Goal: Task Accomplishment & Management: Use online tool/utility

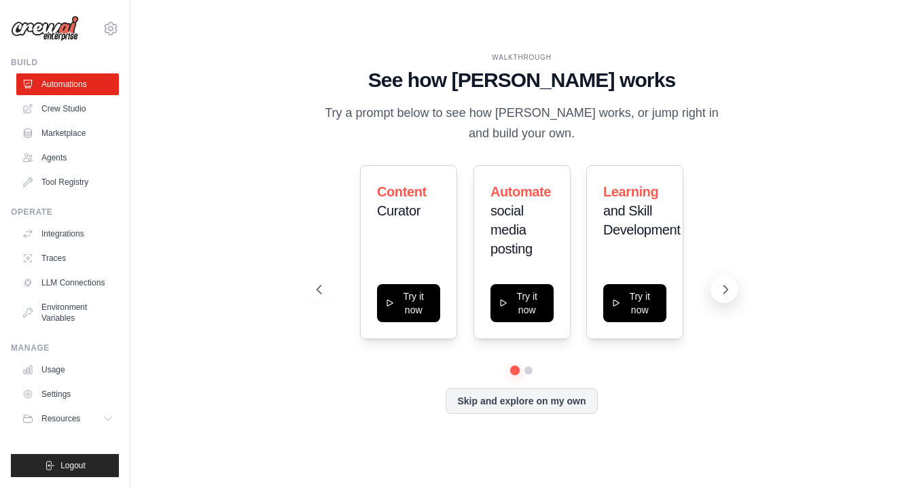
click at [729, 290] on icon at bounding box center [726, 290] width 14 height 14
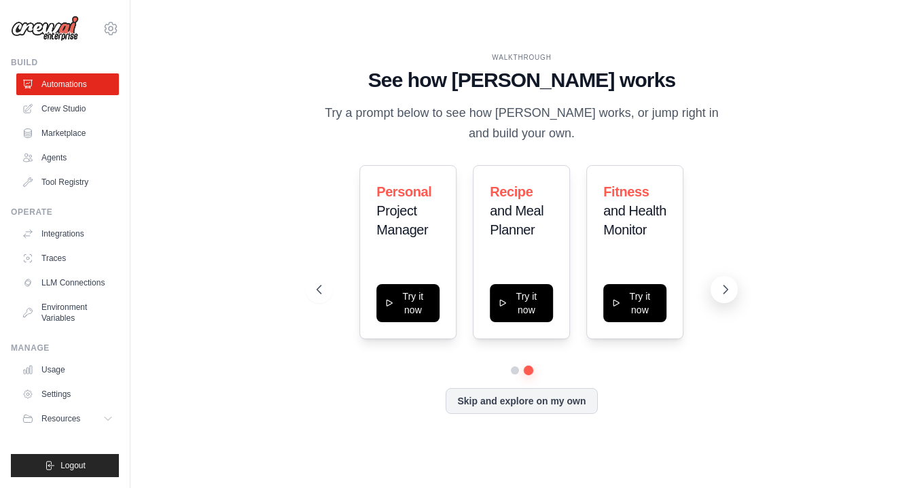
click at [729, 290] on icon at bounding box center [726, 290] width 14 height 14
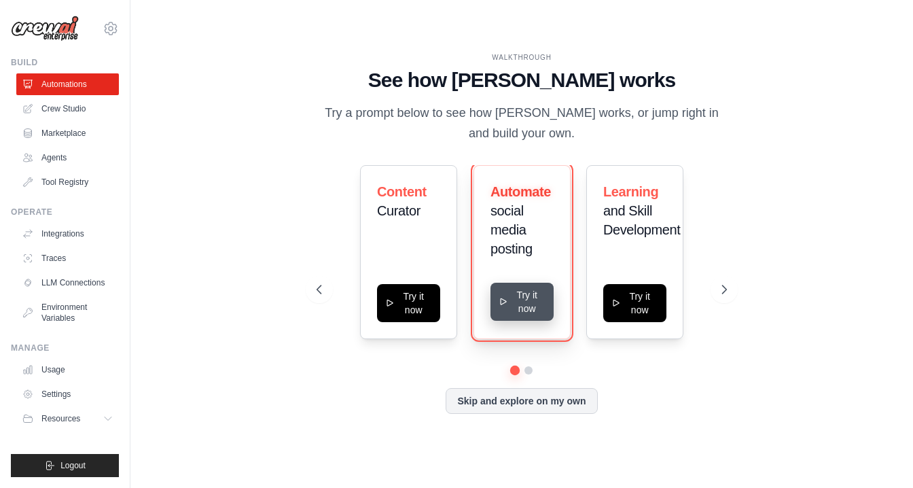
click at [527, 295] on button "Try it now" at bounding box center [522, 302] width 63 height 38
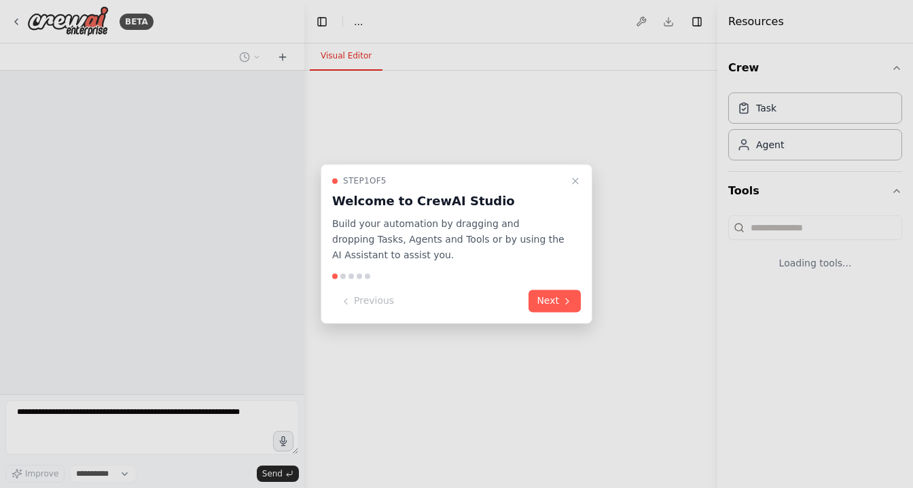
select select "****"
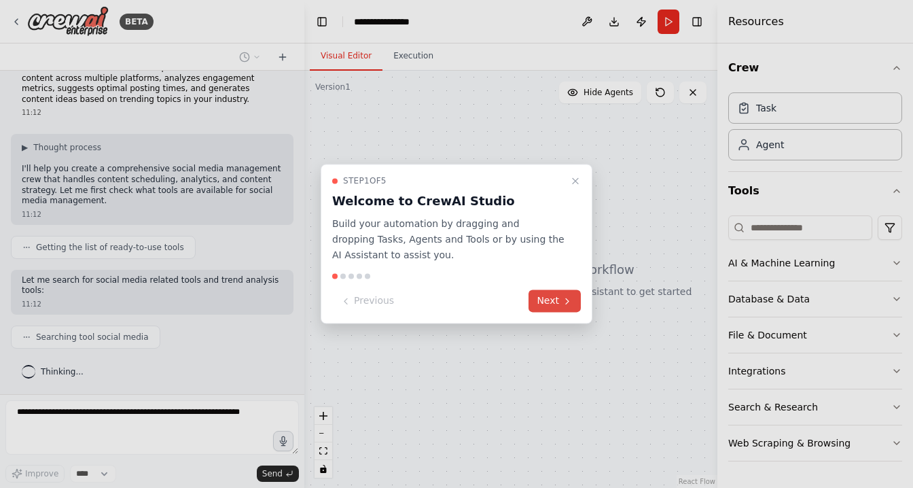
scroll to position [58, 0]
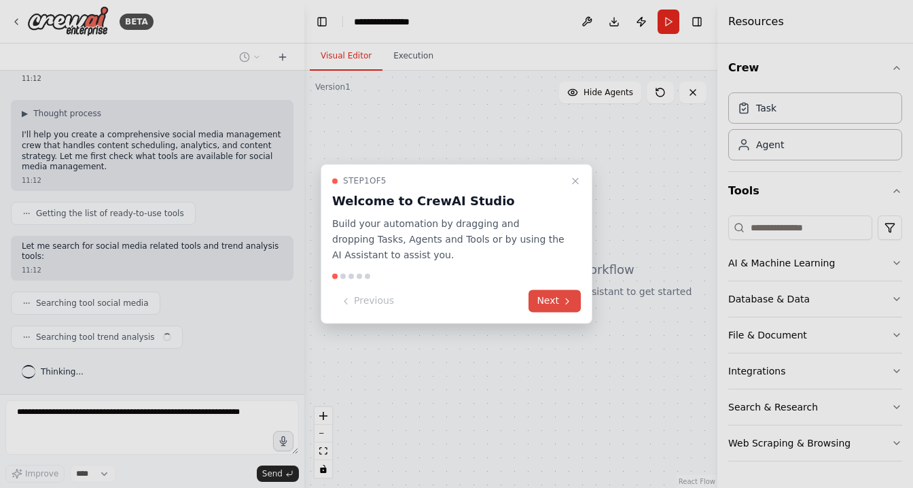
click at [554, 296] on button "Next" at bounding box center [555, 301] width 52 height 22
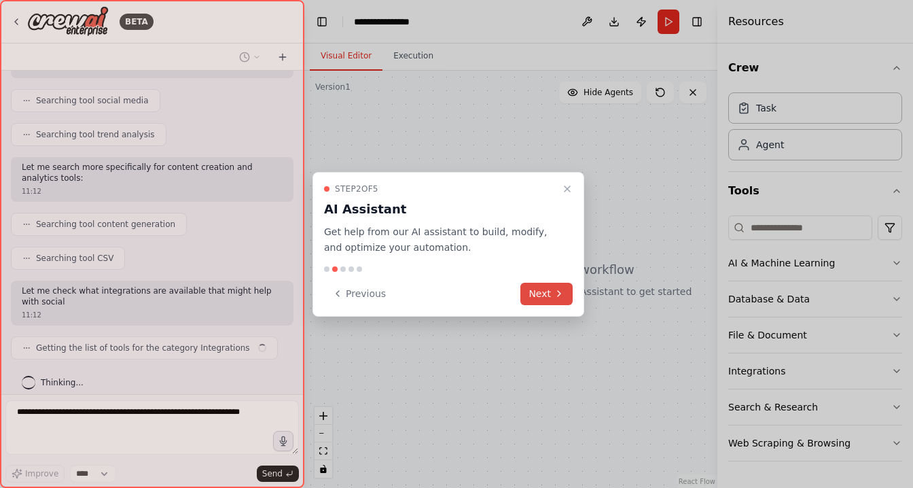
scroll to position [272, 0]
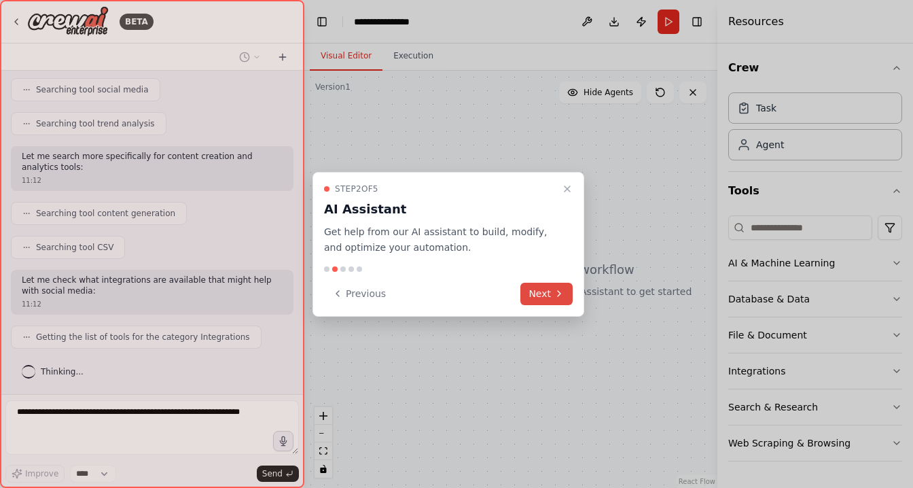
click at [554, 296] on icon at bounding box center [559, 293] width 11 height 11
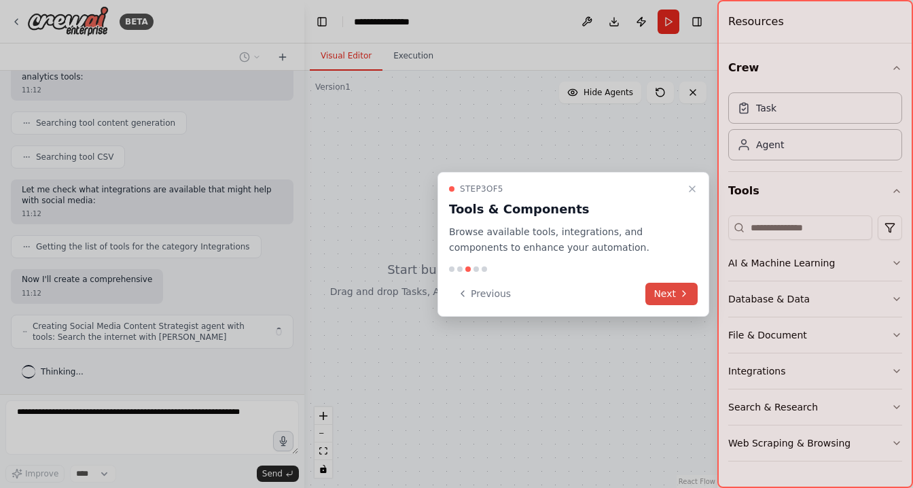
scroll to position [372, 0]
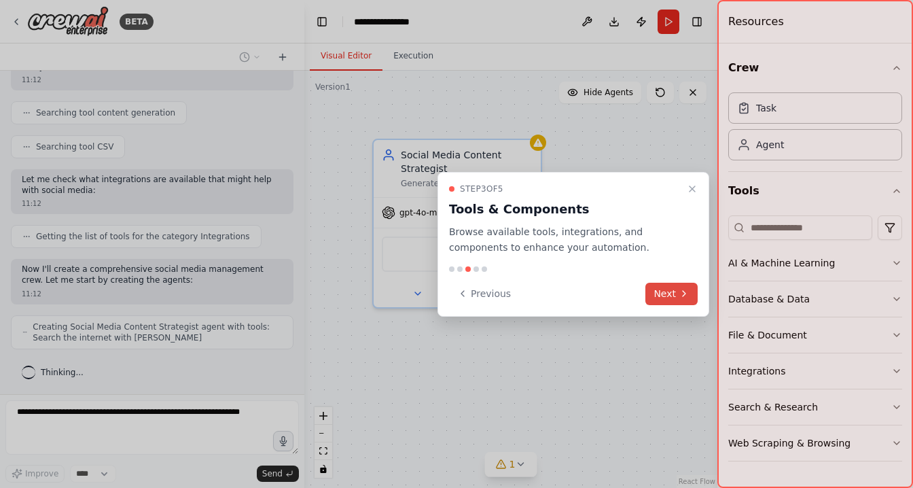
click at [669, 292] on button "Next" at bounding box center [671, 294] width 52 height 22
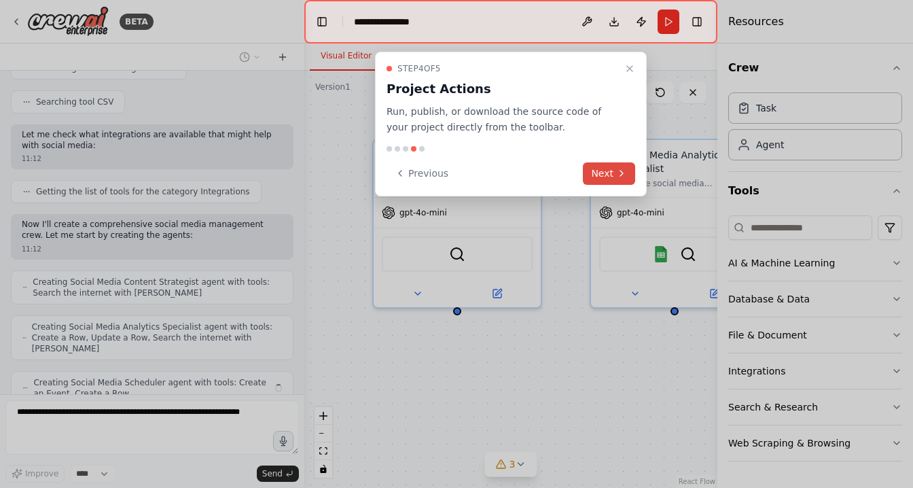
scroll to position [462, 0]
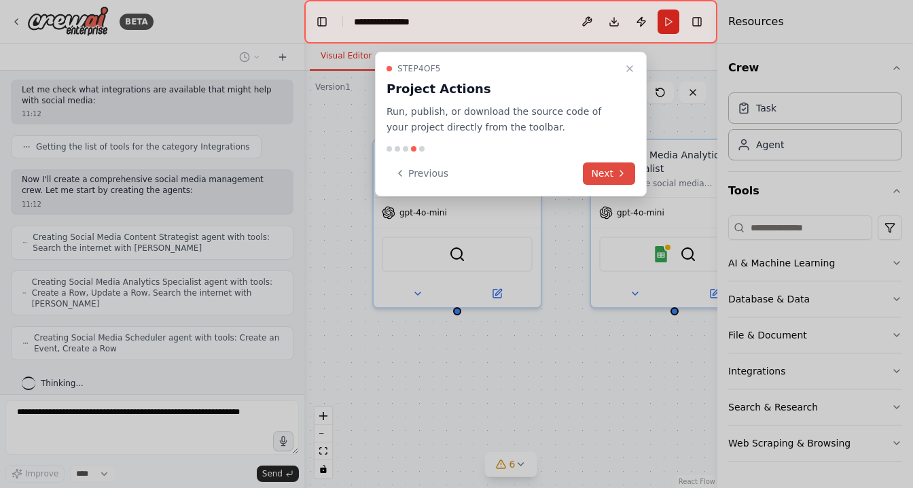
click at [611, 170] on button "Next" at bounding box center [609, 173] width 52 height 22
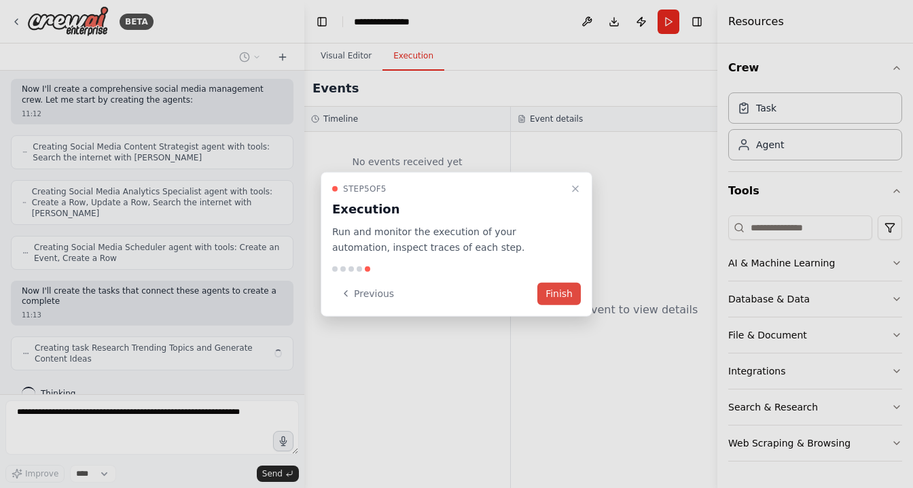
scroll to position [563, 0]
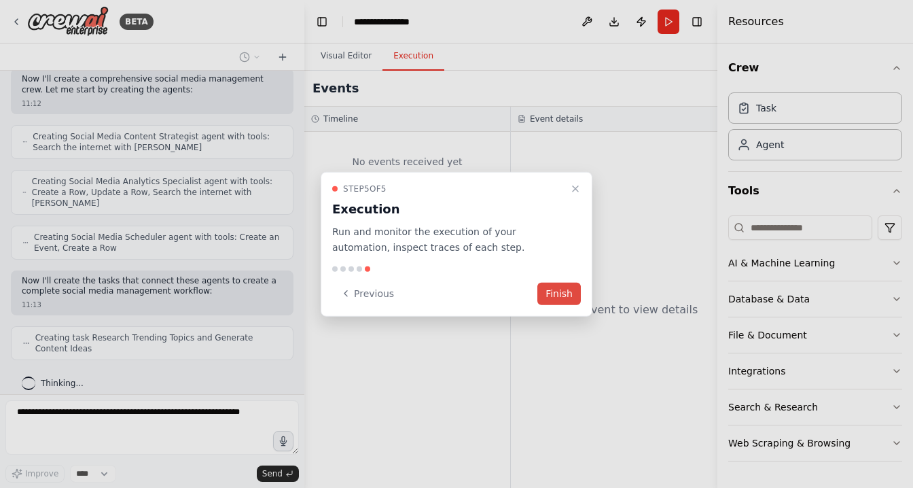
click at [558, 296] on button "Finish" at bounding box center [558, 293] width 43 height 22
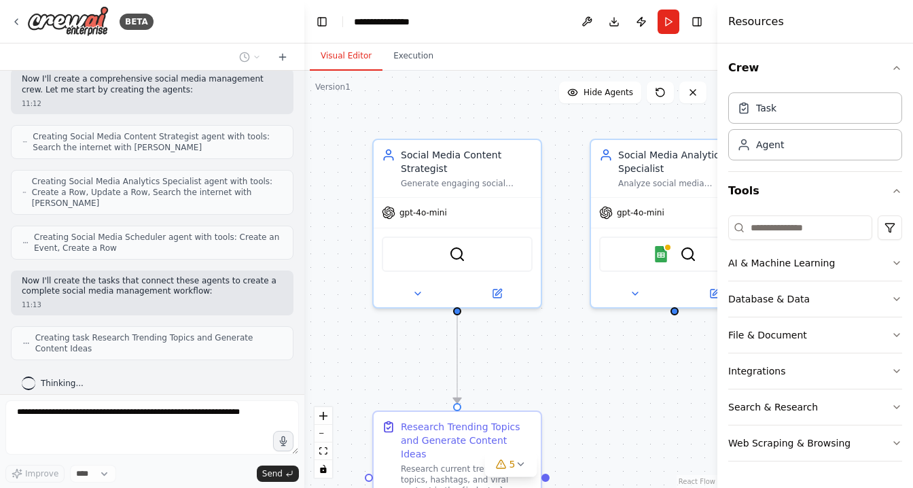
scroll to position [597, 0]
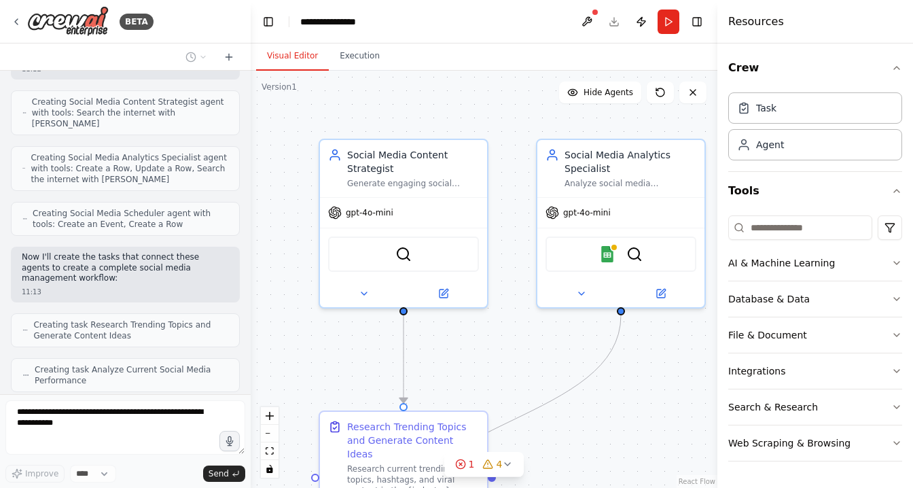
drag, startPoint x: 302, startPoint y: 124, endPoint x: 251, endPoint y: 135, distance: 52.8
click at [251, 135] on div "BETA Create a crew that schedules and publishes social media content across mul…" at bounding box center [456, 244] width 913 height 488
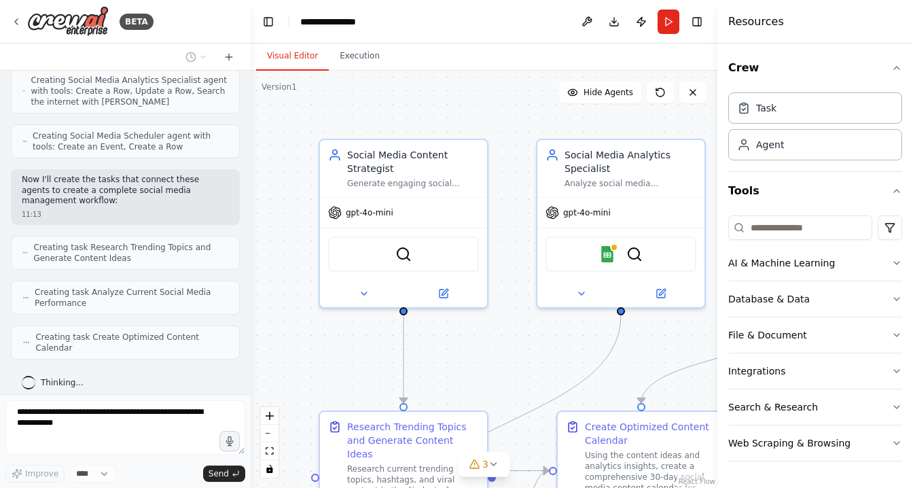
scroll to position [706, 0]
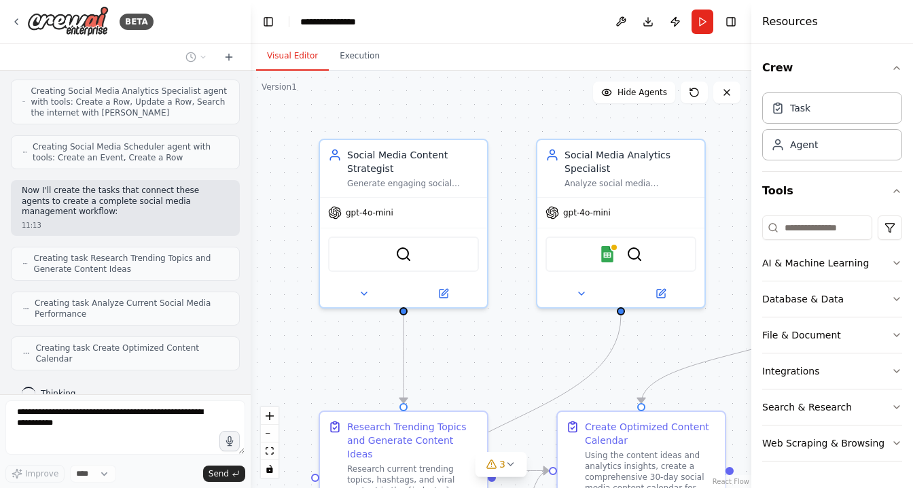
drag, startPoint x: 719, startPoint y: 73, endPoint x: 751, endPoint y: 67, distance: 32.5
click at [751, 67] on div at bounding box center [753, 244] width 5 height 488
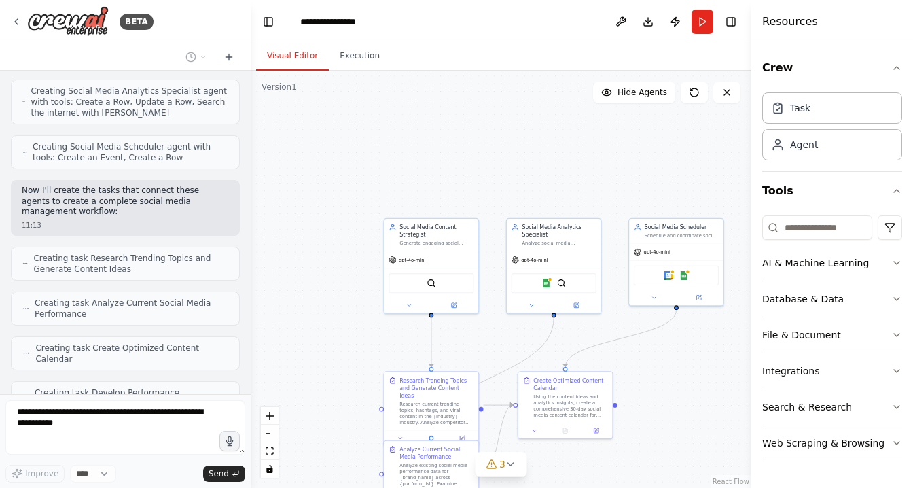
scroll to position [751, 0]
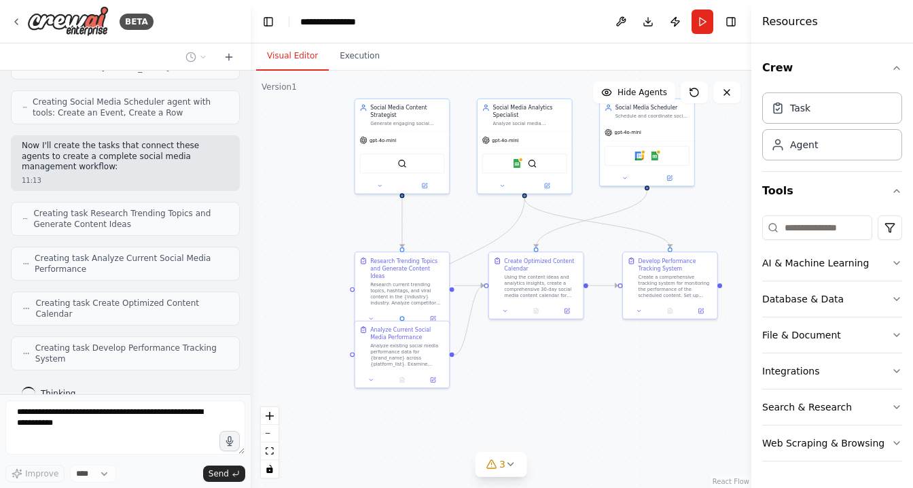
drag, startPoint x: 630, startPoint y: 355, endPoint x: 601, endPoint y: 235, distance: 123.9
click at [601, 235] on div ".deletable-edge-delete-btn { width: 20px; height: 20px; border: 0px solid #ffff…" at bounding box center [501, 279] width 501 height 417
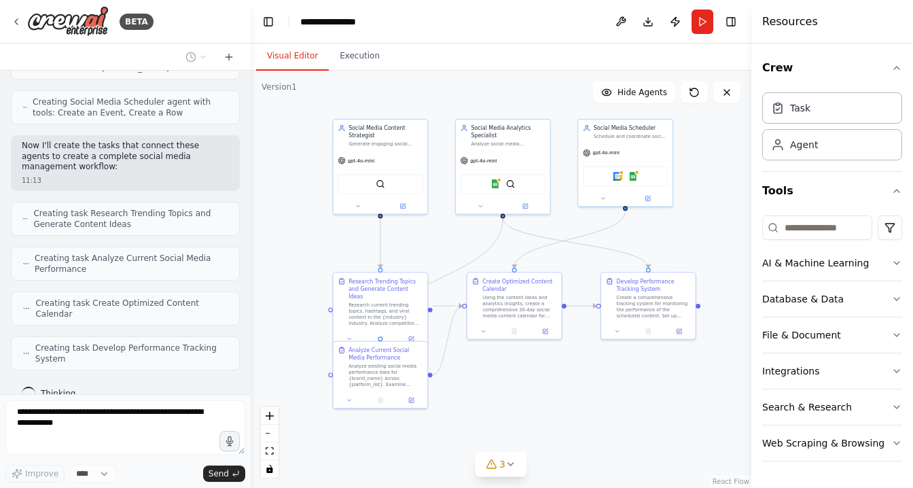
drag, startPoint x: 550, startPoint y: 377, endPoint x: 528, endPoint y: 397, distance: 29.8
click at [528, 397] on div ".deletable-edge-delete-btn { width: 20px; height: 20px; border: 0px solid #ffff…" at bounding box center [501, 279] width 501 height 417
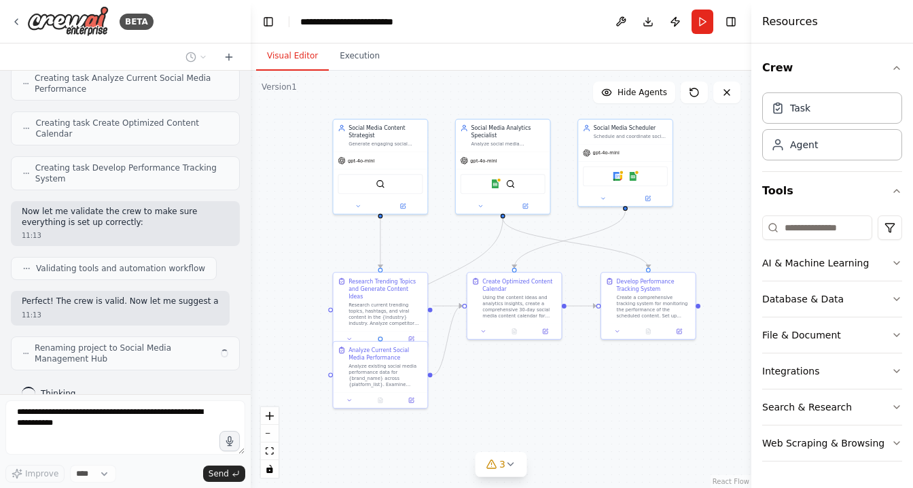
scroll to position [941, 0]
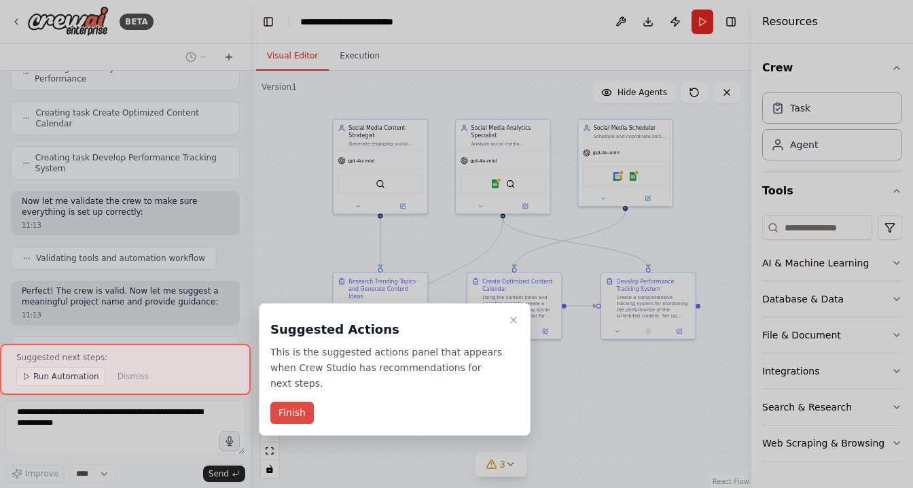
click at [283, 408] on button "Finish" at bounding box center [291, 413] width 43 height 22
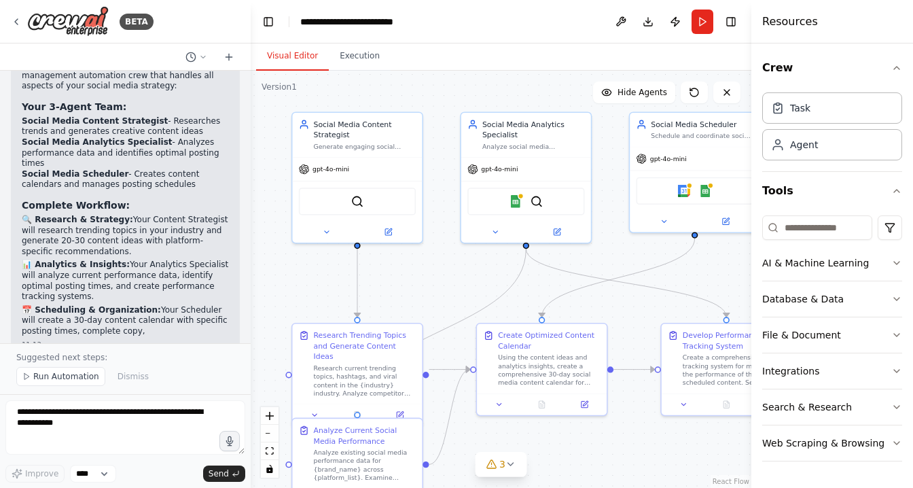
drag, startPoint x: 639, startPoint y: 258, endPoint x: 602, endPoint y: 257, distance: 37.4
click at [602, 257] on div ".deletable-edge-delete-btn { width: 20px; height: 20px; border: 0px solid #ffff…" at bounding box center [501, 279] width 501 height 417
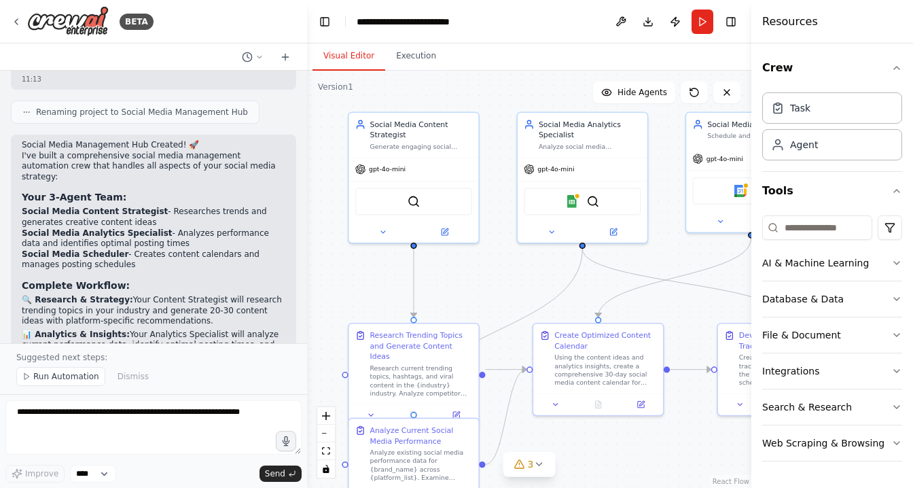
scroll to position [1144, 0]
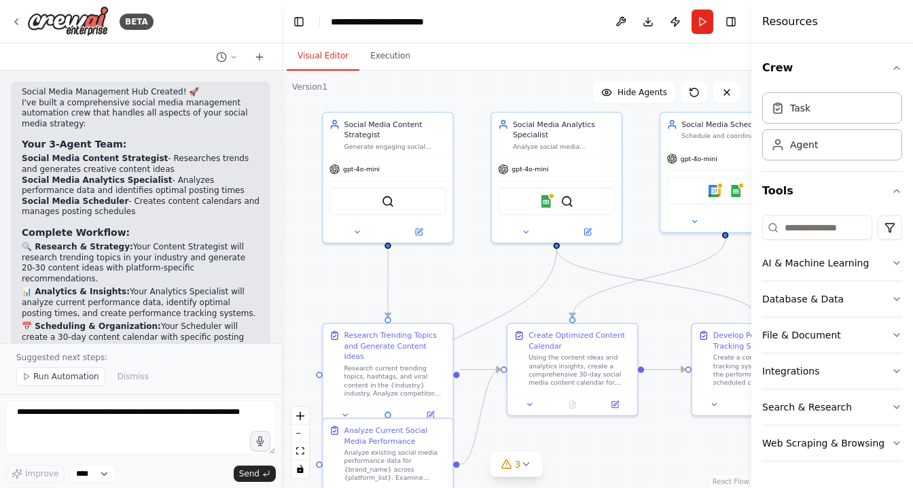
drag, startPoint x: 247, startPoint y: 139, endPoint x: 281, endPoint y: 139, distance: 34.0
click at [281, 139] on div "BETA Create a crew that schedules and publishes social media content across mul…" at bounding box center [456, 244] width 913 height 488
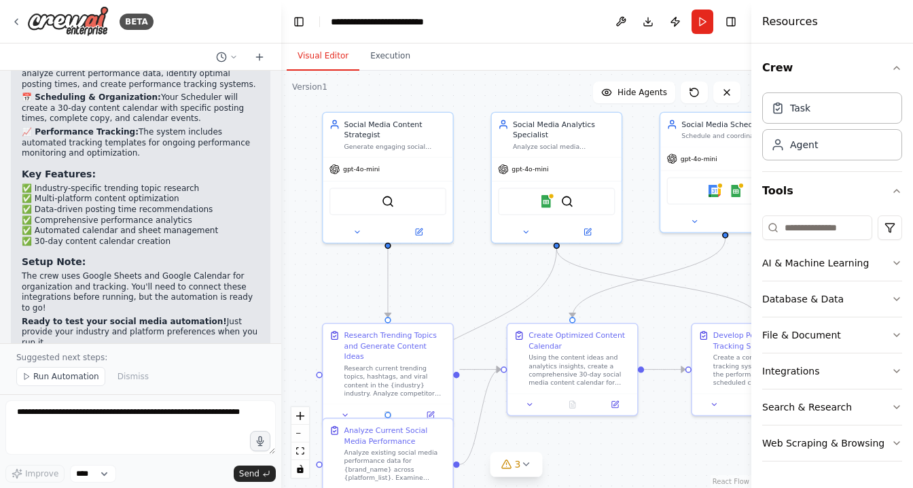
scroll to position [1374, 0]
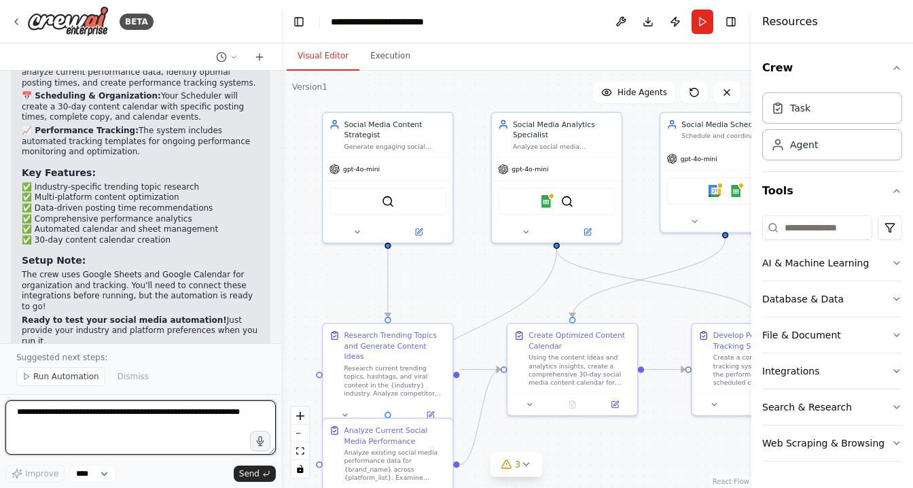
click at [67, 415] on textarea at bounding box center [140, 427] width 270 height 54
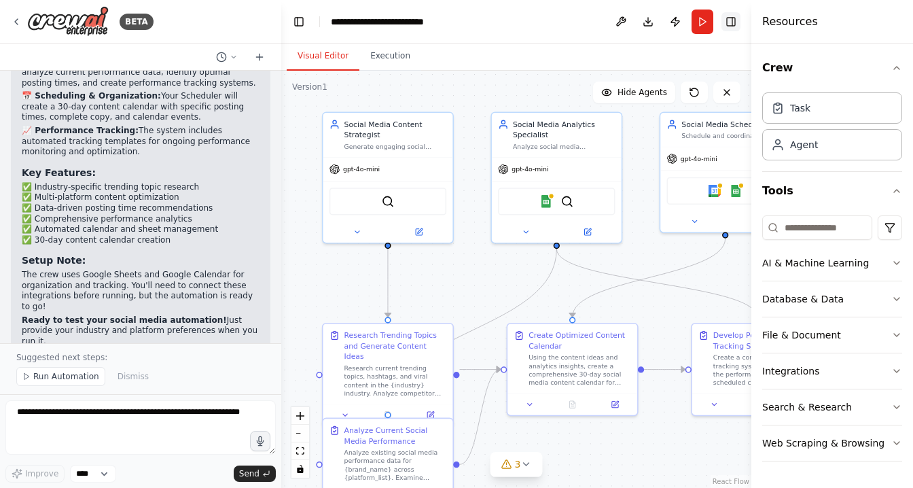
click at [734, 20] on button "Toggle Right Sidebar" at bounding box center [731, 21] width 19 height 19
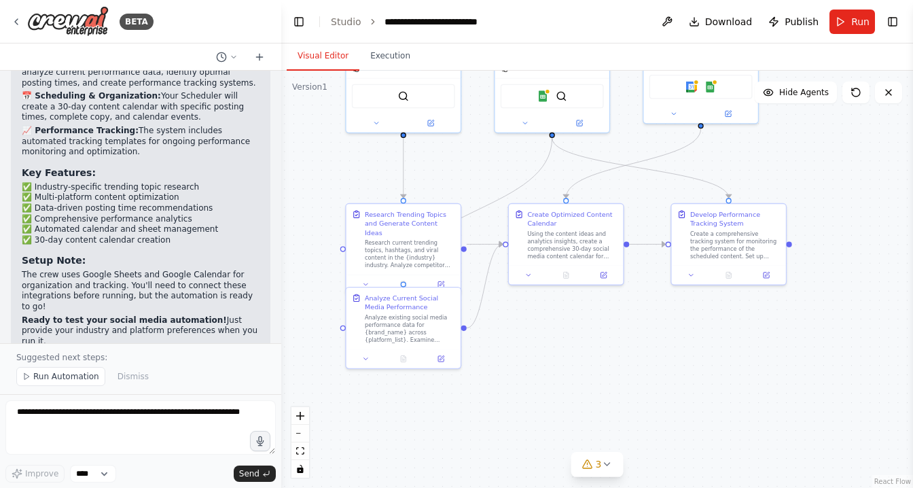
drag, startPoint x: 486, startPoint y: 478, endPoint x: 493, endPoint y: 360, distance: 117.7
click at [493, 360] on div ".deletable-edge-delete-btn { width: 20px; height: 20px; border: 0px solid #ffff…" at bounding box center [597, 279] width 632 height 417
click at [600, 459] on span "3" at bounding box center [599, 464] width 6 height 14
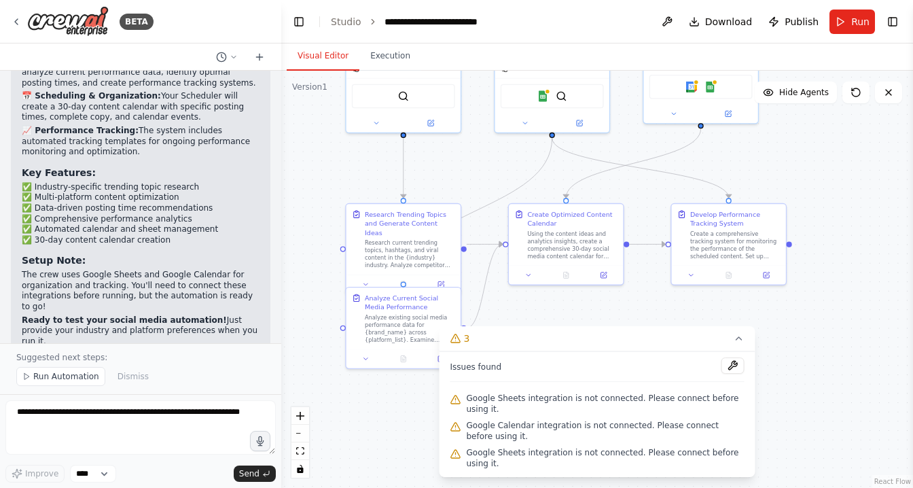
click at [510, 403] on span "Google Sheets integration is not connected. Please connect before using it." at bounding box center [606, 404] width 278 height 22
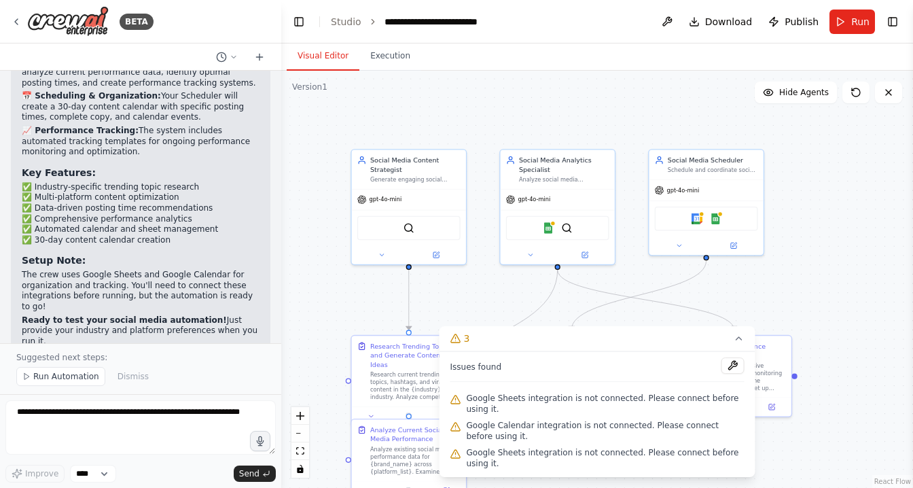
drag, startPoint x: 637, startPoint y: 145, endPoint x: 643, endPoint y: 277, distance: 131.9
click at [643, 277] on div ".deletable-edge-delete-btn { width: 20px; height: 20px; border: 0px solid #ffff…" at bounding box center [597, 279] width 632 height 417
click at [548, 231] on img at bounding box center [548, 226] width 11 height 11
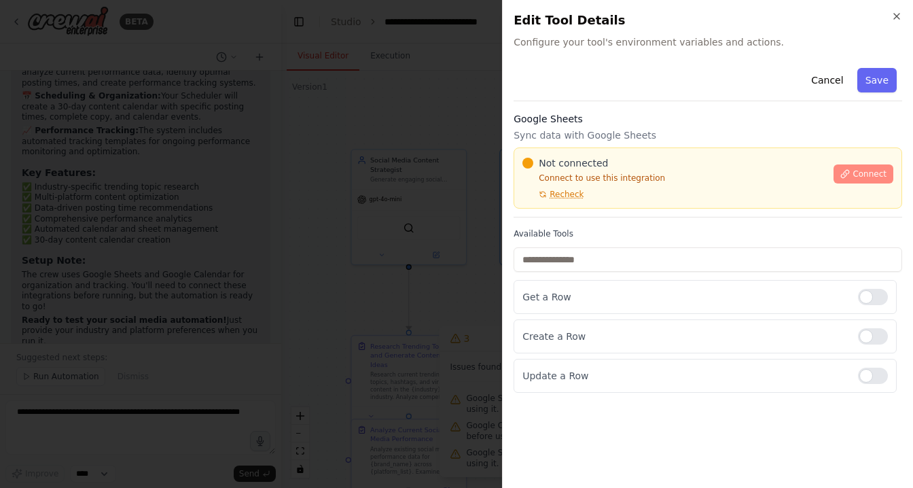
click at [851, 181] on button "Connect" at bounding box center [864, 173] width 60 height 19
click at [371, 193] on div at bounding box center [456, 244] width 913 height 488
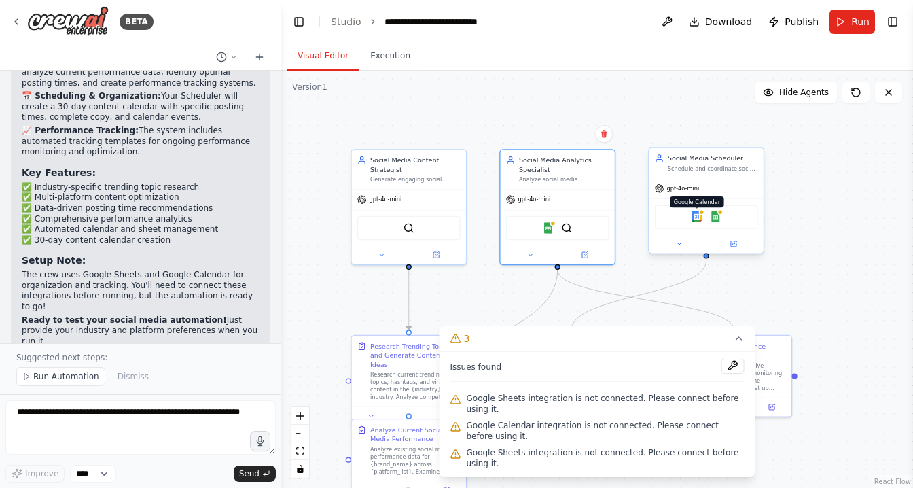
click at [698, 220] on img at bounding box center [697, 216] width 11 height 11
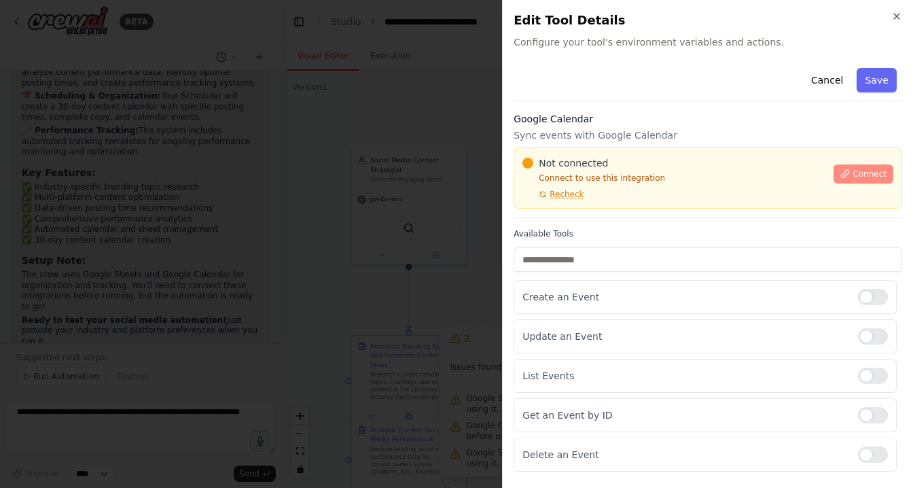
click at [855, 175] on span "Connect" at bounding box center [870, 173] width 34 height 11
click at [348, 207] on div at bounding box center [456, 244] width 913 height 488
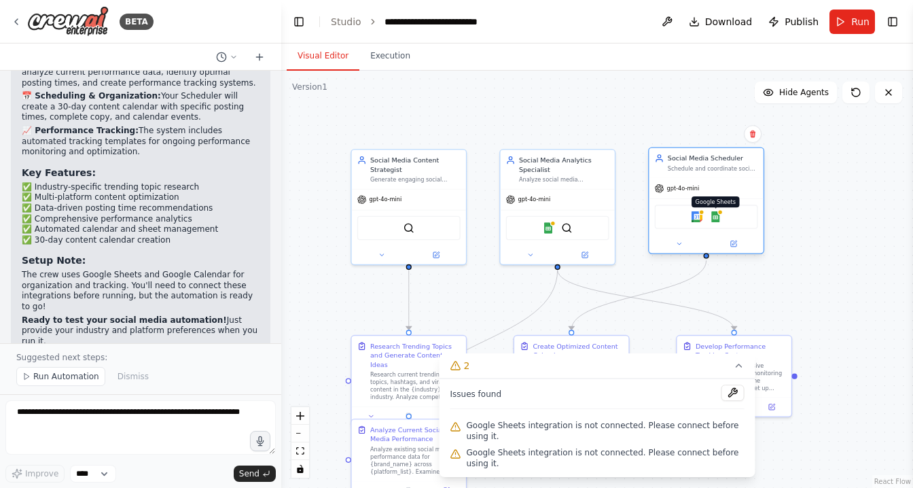
click at [718, 216] on img at bounding box center [715, 216] width 11 height 11
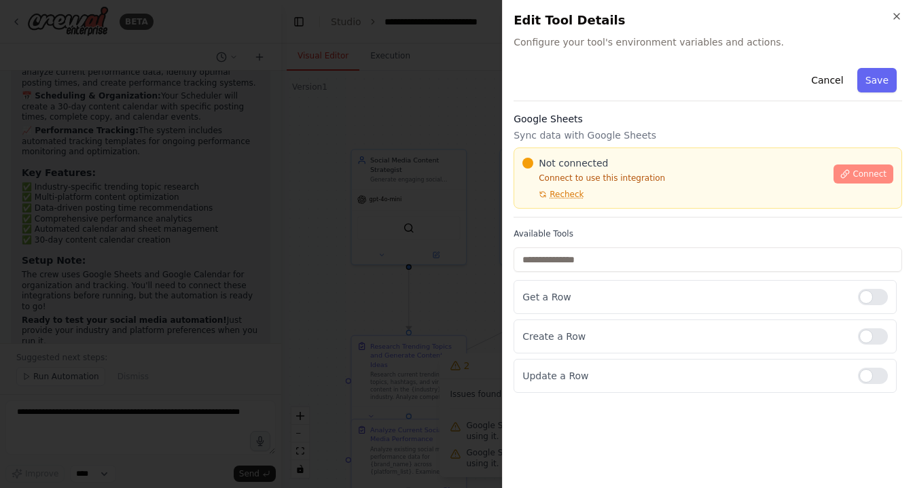
click at [871, 171] on span "Connect" at bounding box center [870, 173] width 34 height 11
click at [697, 96] on div "Cancel Save" at bounding box center [708, 82] width 389 height 39
click at [692, 103] on div "Cancel Save Google Sheets Sync data with Google Sheets Not connected Connect to…" at bounding box center [708, 228] width 389 height 330
click at [698, 216] on div "Google Sheets Sync data with Google Sheets Not connected Connect to use this in…" at bounding box center [708, 164] width 389 height 105
click at [63, 300] on div at bounding box center [456, 244] width 913 height 488
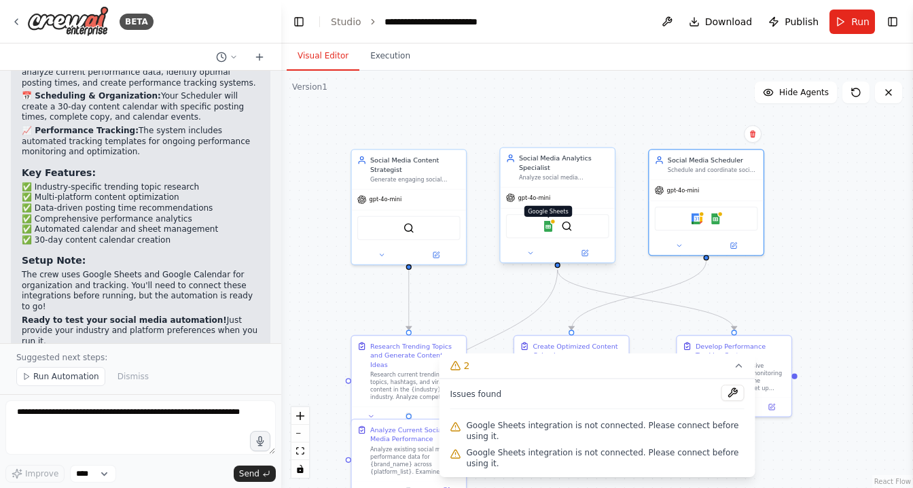
click at [550, 226] on img at bounding box center [548, 226] width 11 height 11
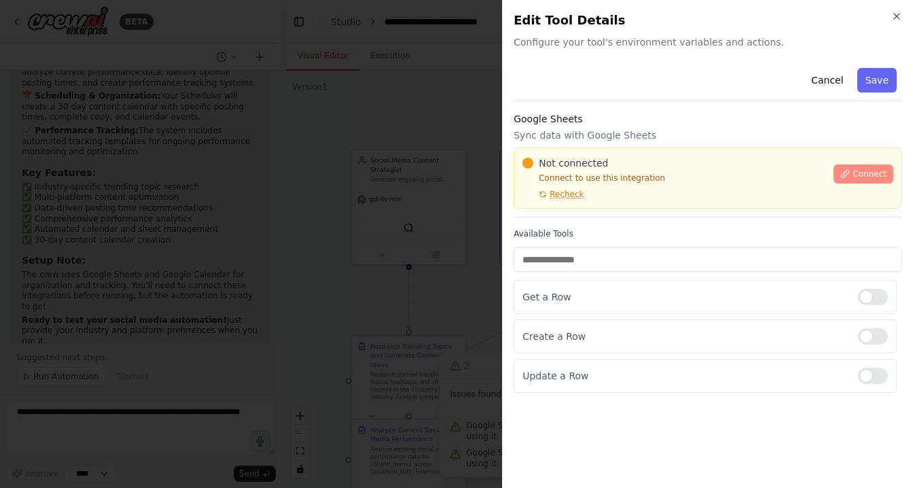
click at [861, 174] on span "Connect" at bounding box center [870, 173] width 34 height 11
click at [368, 192] on div at bounding box center [456, 244] width 913 height 488
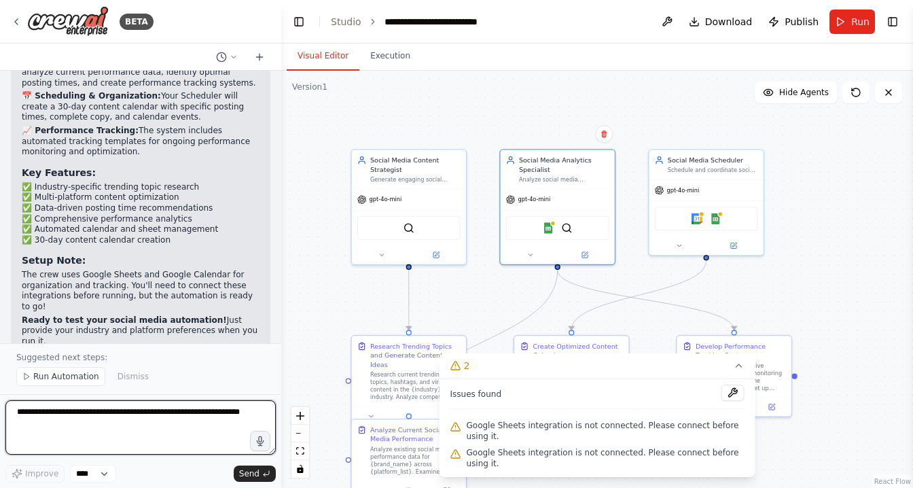
click at [111, 416] on textarea at bounding box center [140, 427] width 270 height 54
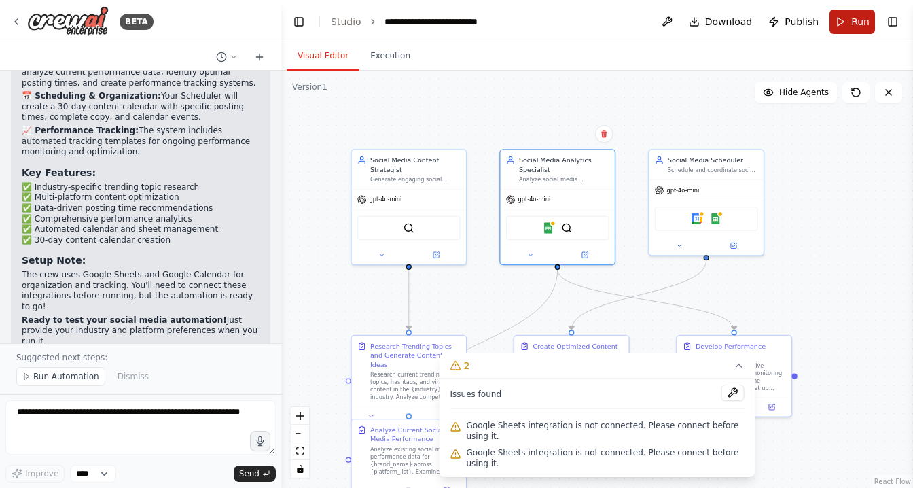
click at [844, 27] on button "Run" at bounding box center [853, 22] width 46 height 24
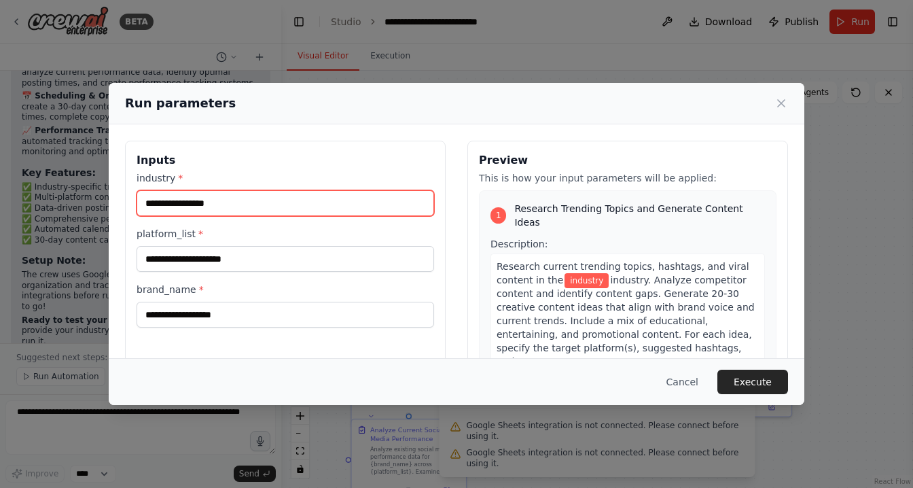
click at [270, 205] on input "industry *" at bounding box center [286, 203] width 298 height 26
type input "*"
type input "**********"
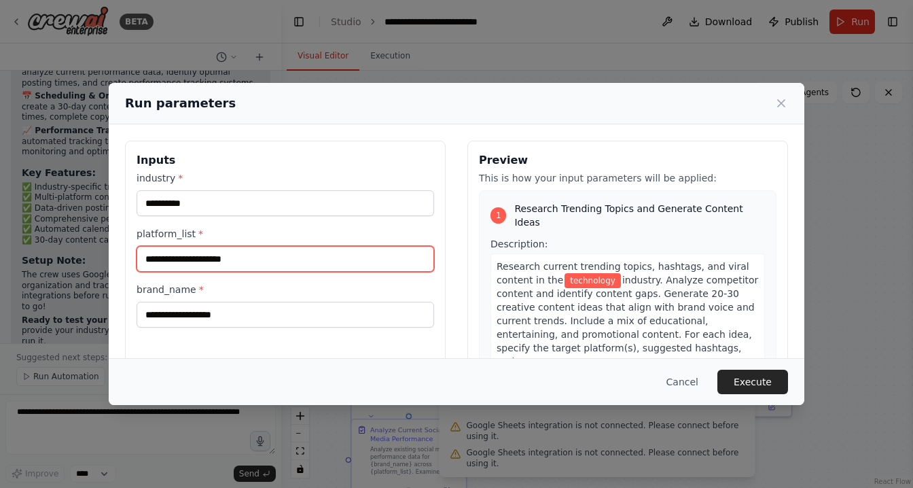
type input "*"
click at [205, 256] on input "platform_list *" at bounding box center [286, 259] width 298 height 26
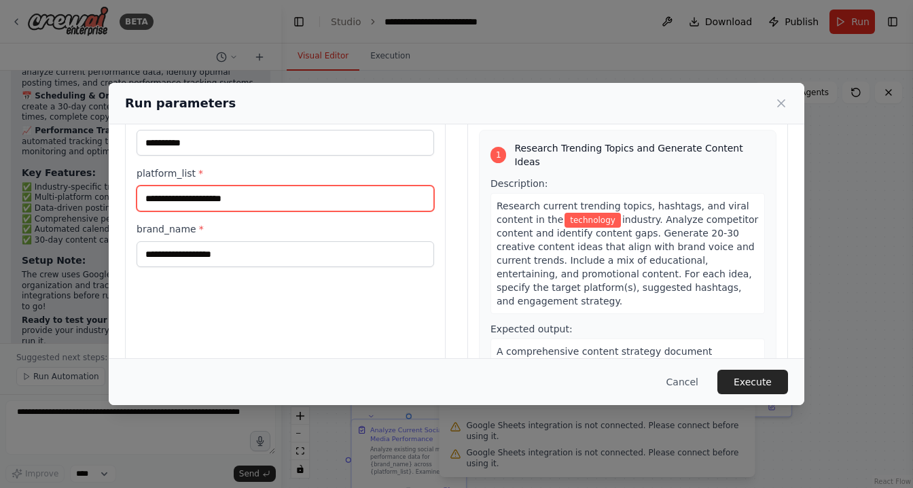
scroll to position [68, 0]
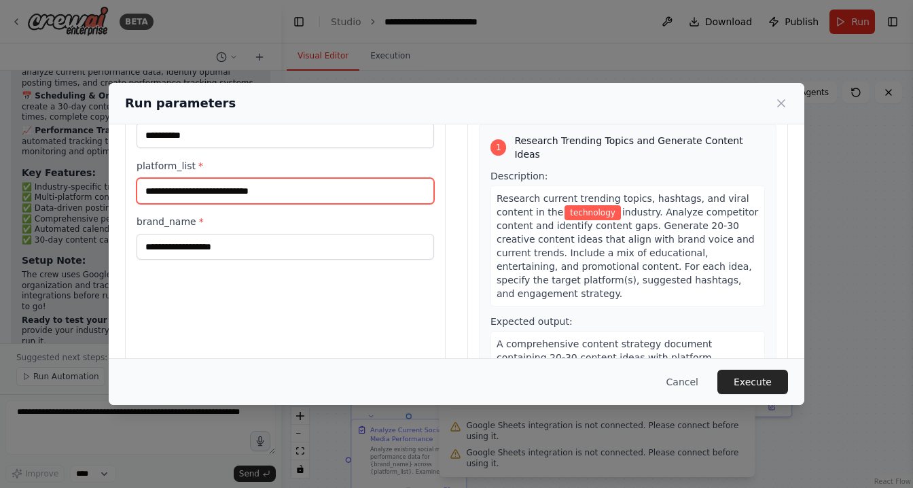
type input "**********"
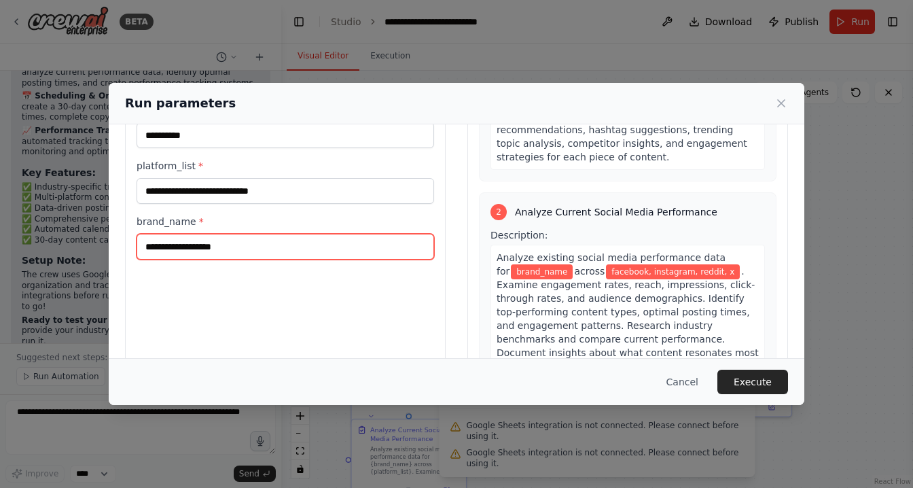
scroll to position [243, 0]
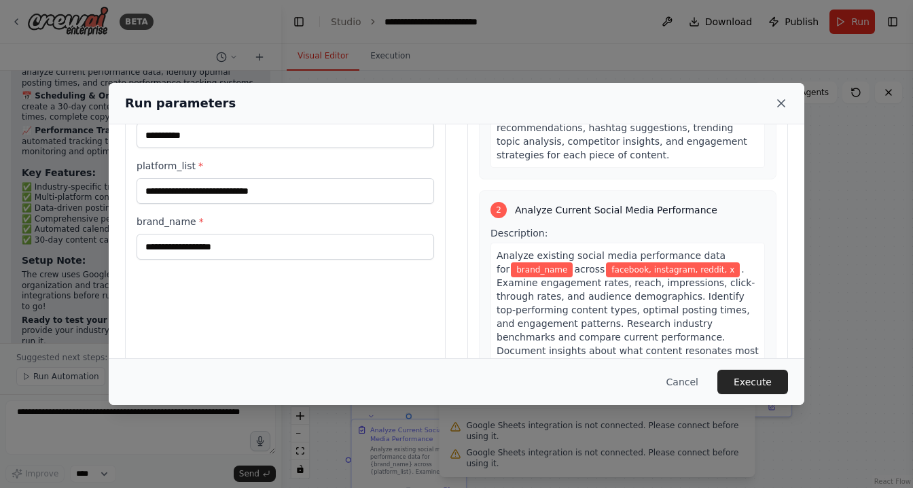
click at [781, 103] on icon at bounding box center [781, 103] width 7 height 7
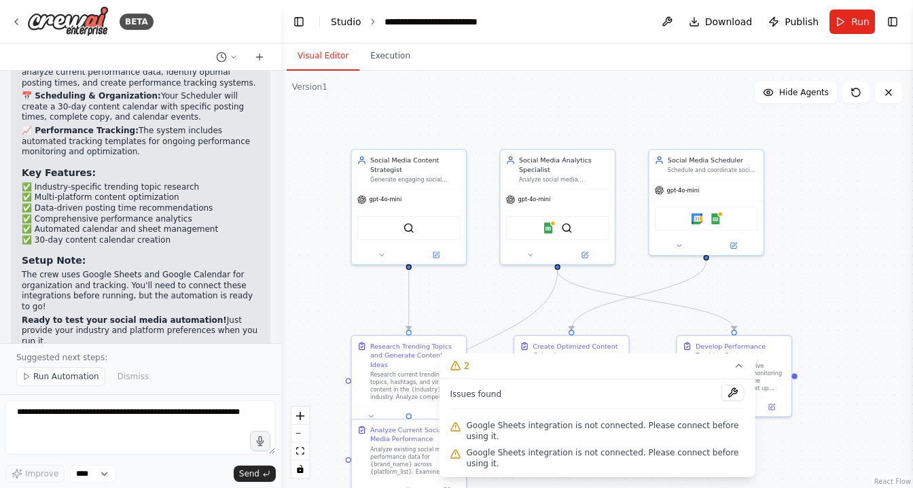
click at [347, 24] on link "Studio" at bounding box center [346, 21] width 31 height 11
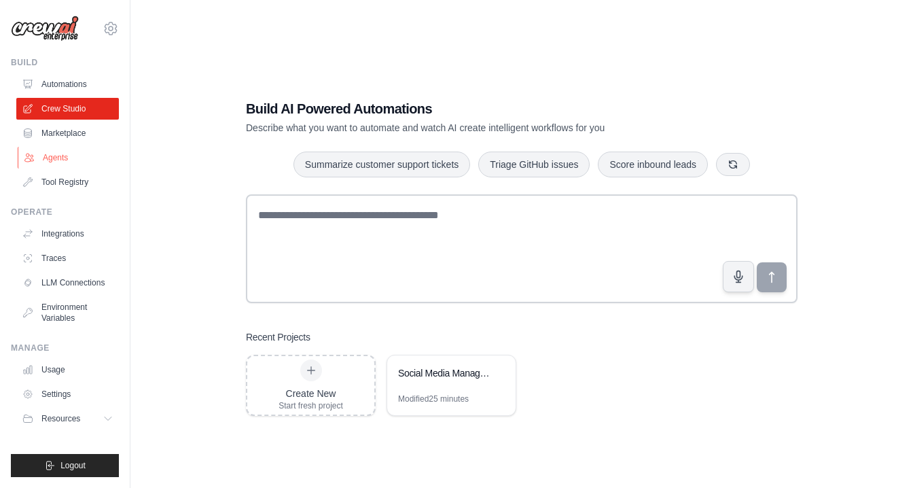
click at [58, 162] on link "Agents" at bounding box center [69, 158] width 103 height 22
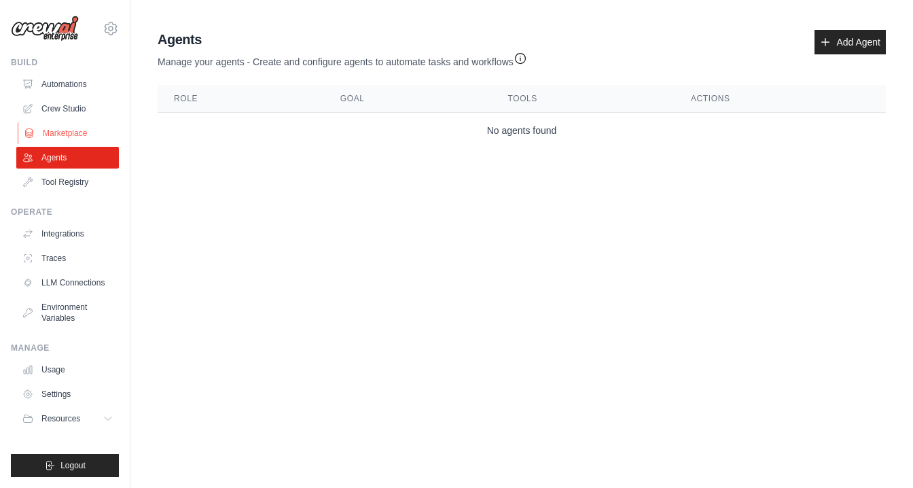
click at [65, 132] on link "Marketplace" at bounding box center [69, 133] width 103 height 22
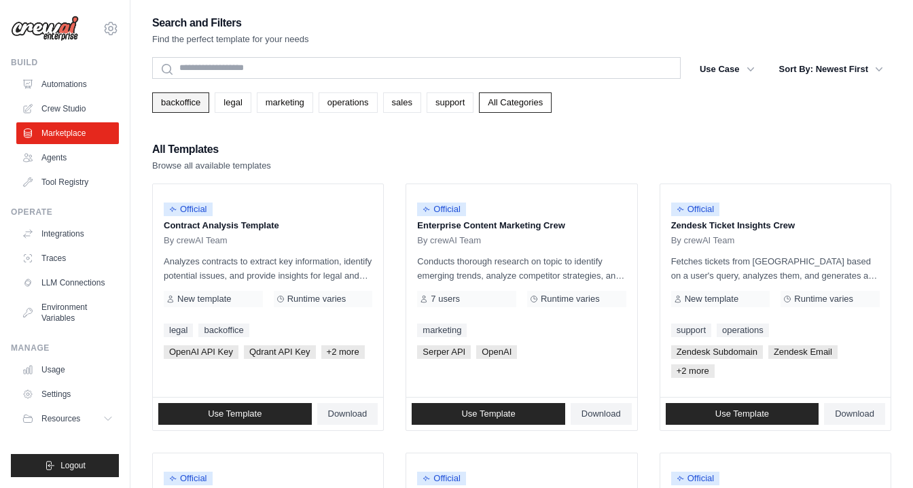
click at [190, 109] on link "backoffice" at bounding box center [180, 102] width 57 height 20
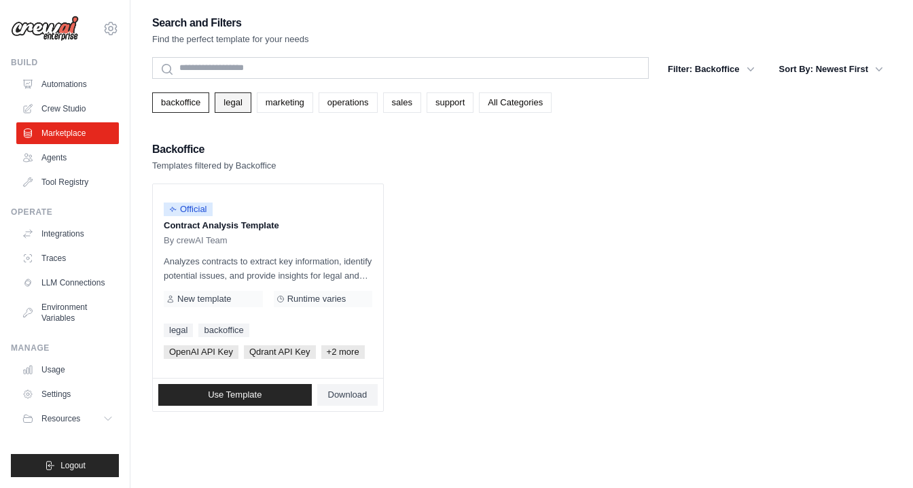
click at [227, 101] on link "legal" at bounding box center [233, 102] width 36 height 20
click at [194, 108] on link "backoffice" at bounding box center [180, 102] width 57 height 20
click at [341, 349] on span "+2 more" at bounding box center [342, 352] width 43 height 14
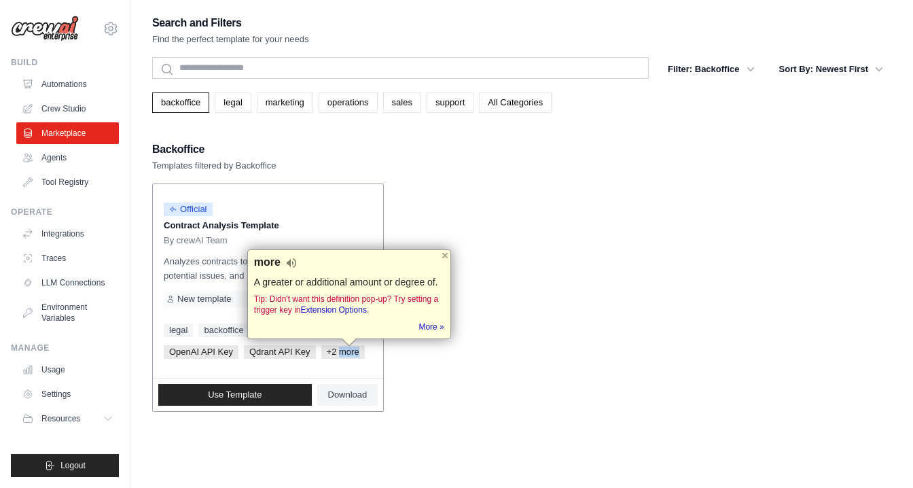
click at [341, 349] on span "+2 more" at bounding box center [342, 352] width 43 height 14
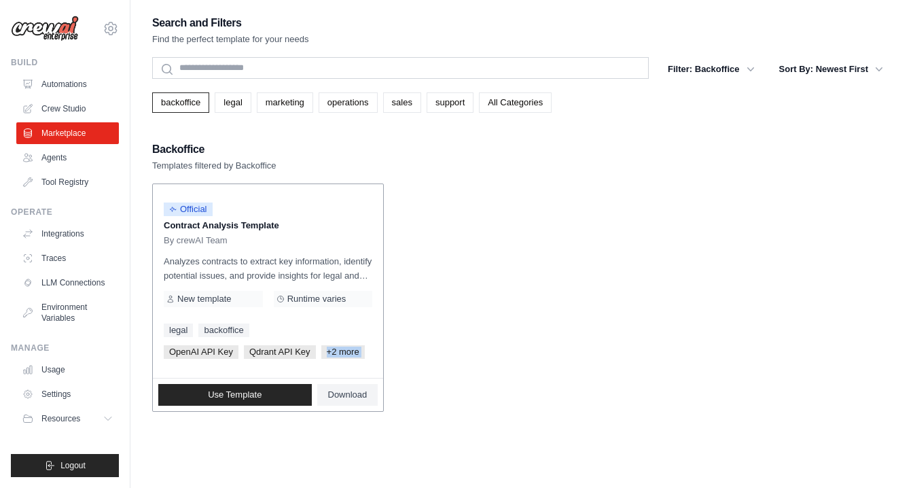
click at [303, 268] on p "Analyzes contracts to extract key information, identify potential issues, and p…" at bounding box center [268, 268] width 209 height 29
click at [290, 99] on link "marketing" at bounding box center [285, 102] width 56 height 20
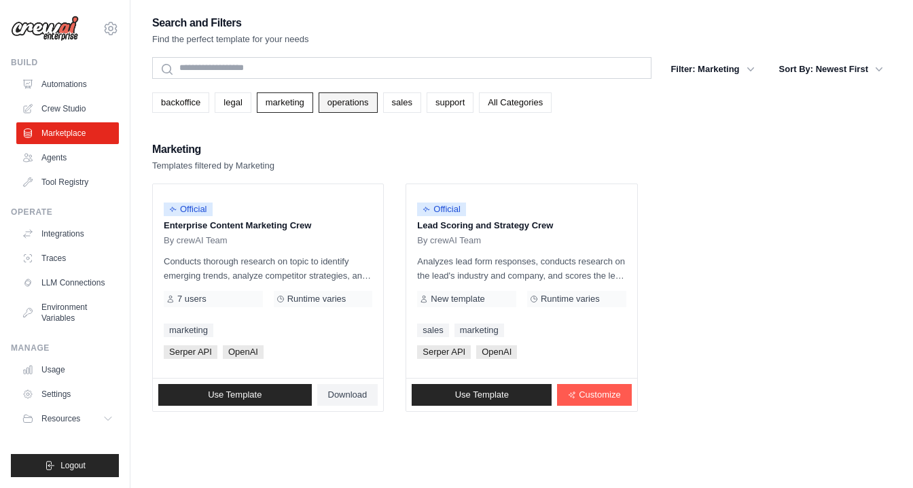
click at [346, 100] on link "operations" at bounding box center [348, 102] width 59 height 20
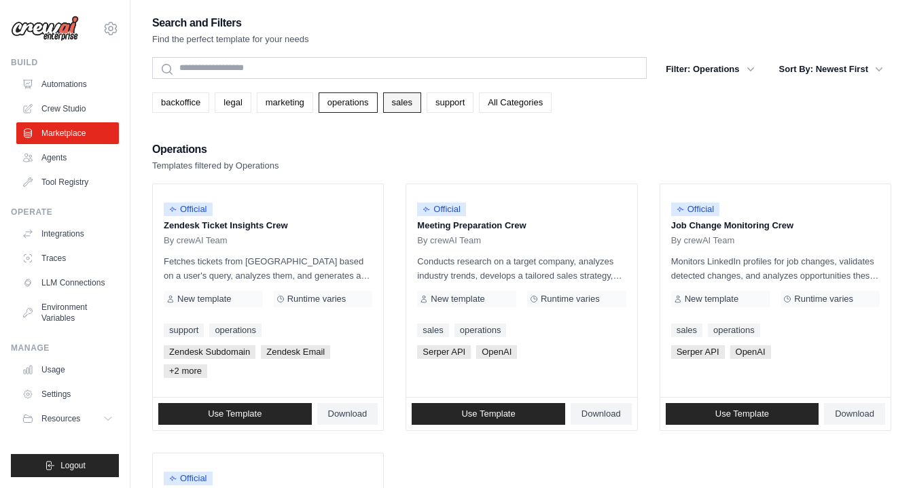
click at [403, 104] on link "sales" at bounding box center [402, 102] width 38 height 20
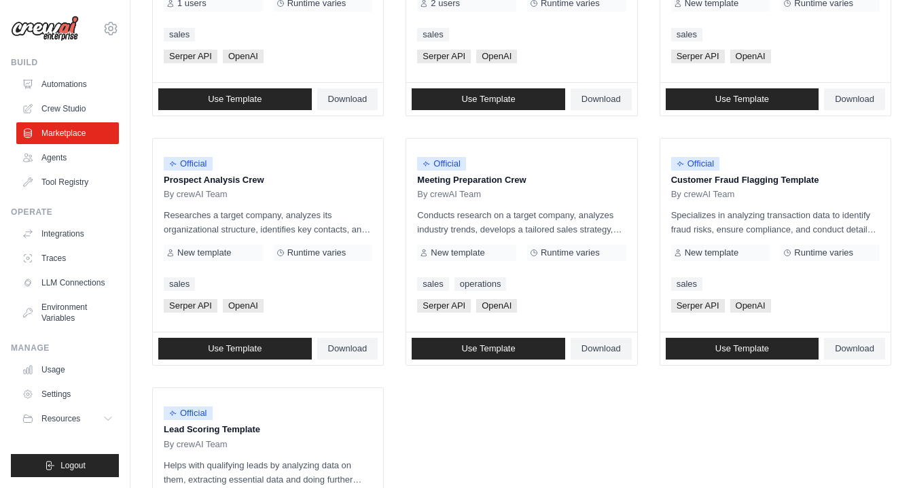
scroll to position [568, 0]
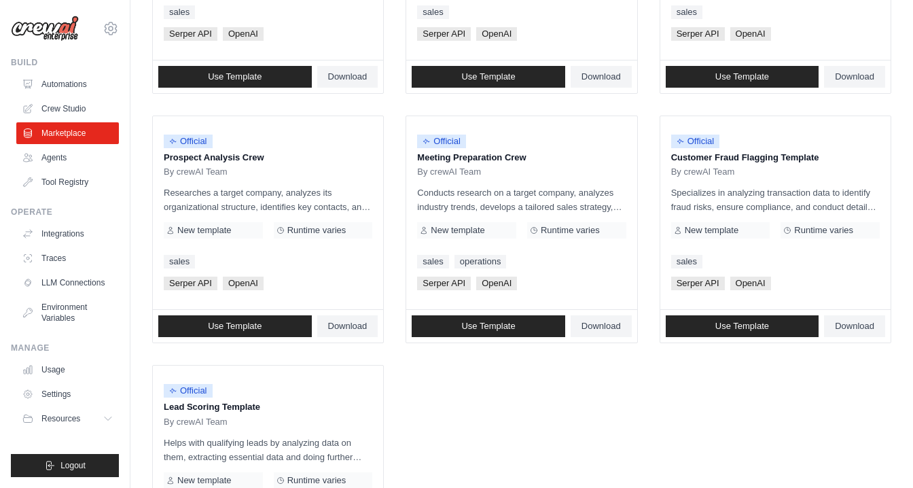
click at [405, 392] on ul "Official Lead Scoring and Strategy Crew By crewAI Team Analyzes lead form respo…" at bounding box center [521, 104] width 739 height 978
click at [429, 399] on ul "Official Lead Scoring and Strategy Crew By crewAI Team Analyzes lead form respo…" at bounding box center [521, 104] width 739 height 978
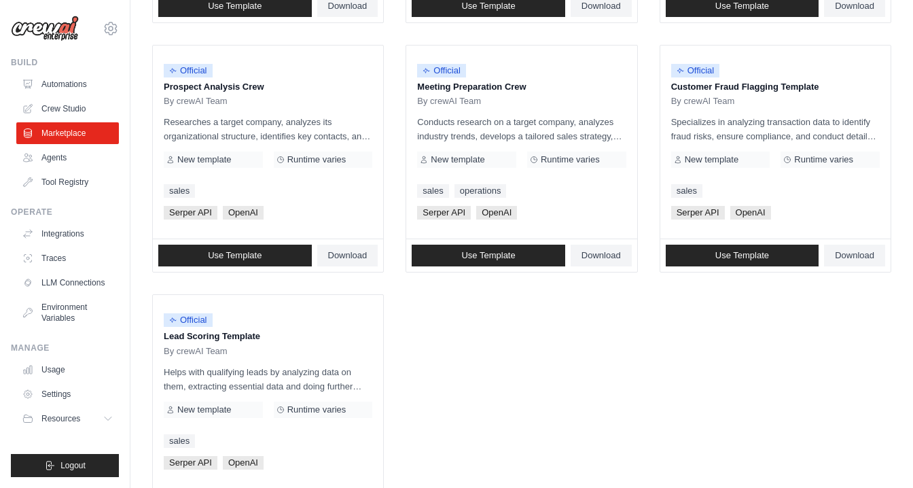
scroll to position [703, 0]
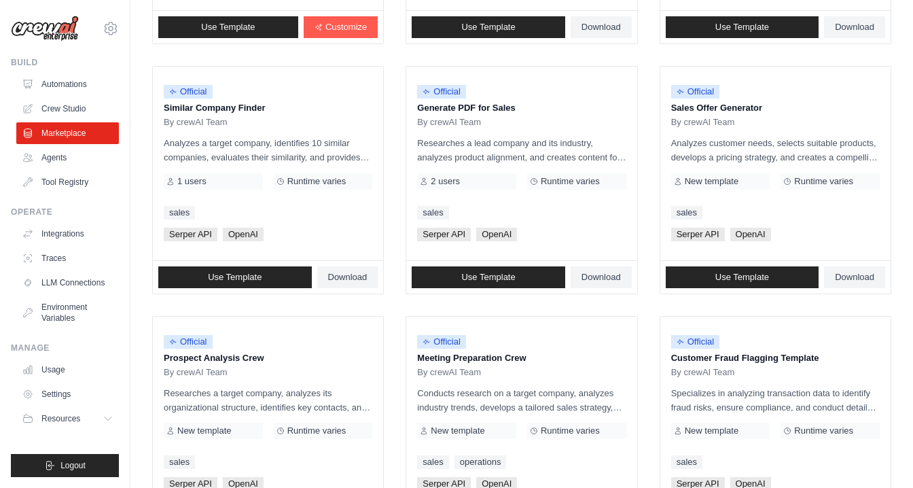
scroll to position [0, 0]
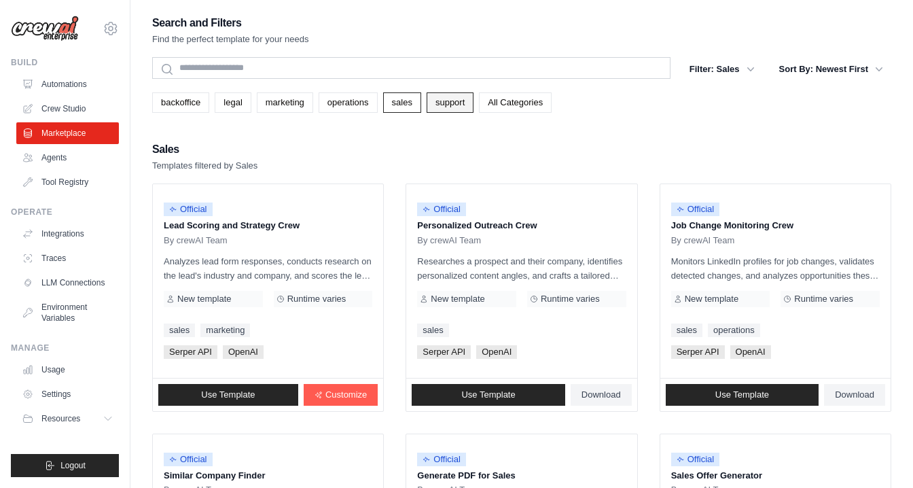
click at [448, 110] on link "support" at bounding box center [450, 102] width 47 height 20
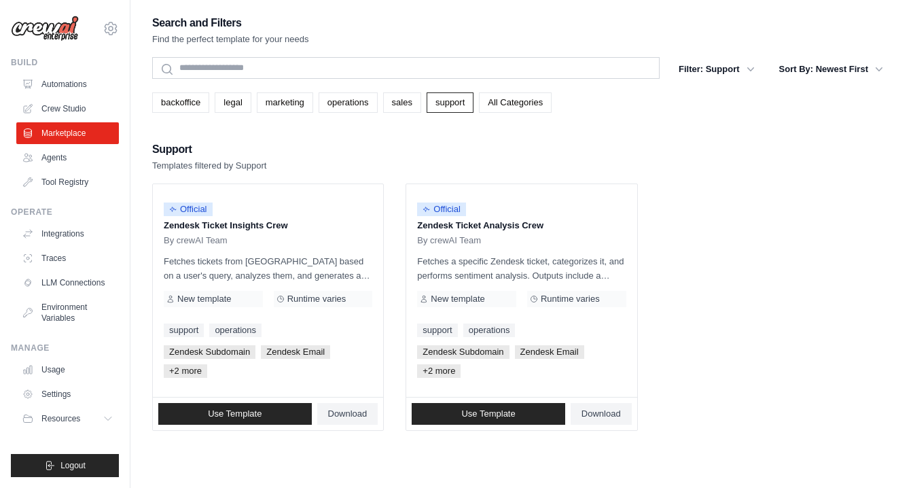
click at [733, 245] on ul "Official Zendesk Ticket Insights Crew By crewAI Team Fetches tickets from [GEOG…" at bounding box center [521, 306] width 739 height 247
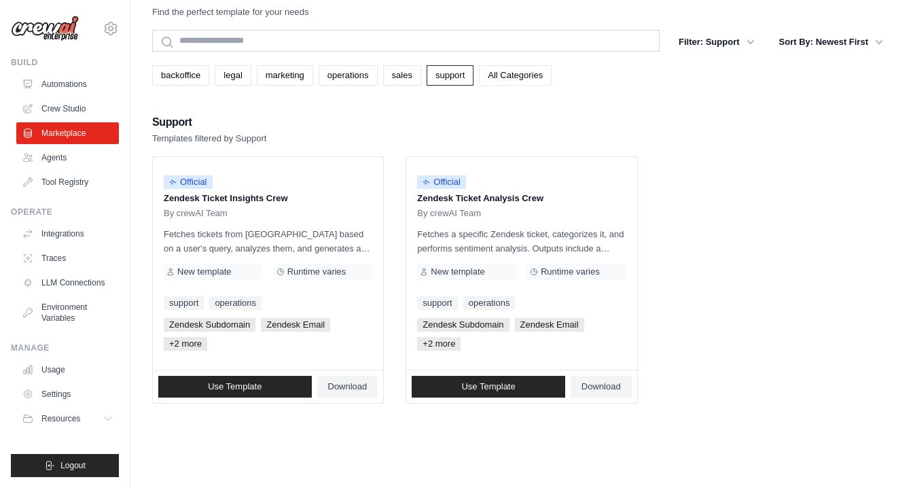
click at [524, 75] on link "All Categories" at bounding box center [515, 75] width 73 height 20
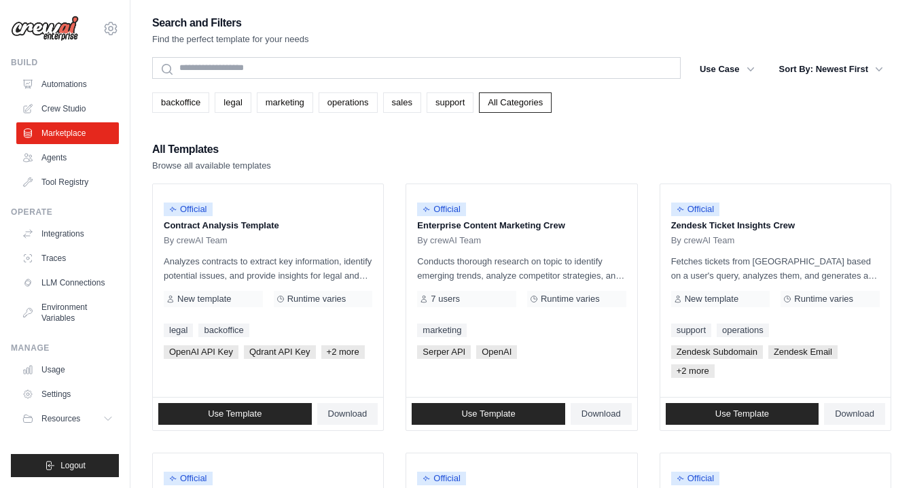
click at [356, 97] on link "operations" at bounding box center [348, 102] width 59 height 20
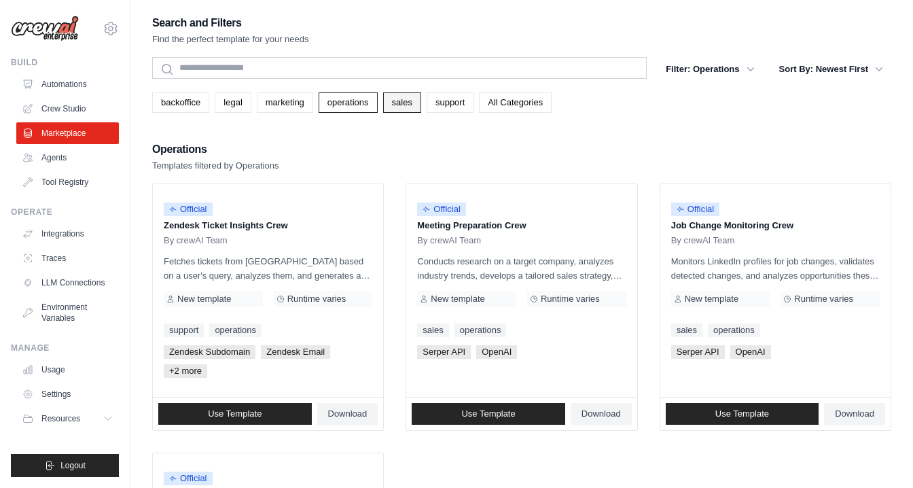
click at [389, 97] on link "sales" at bounding box center [402, 102] width 38 height 20
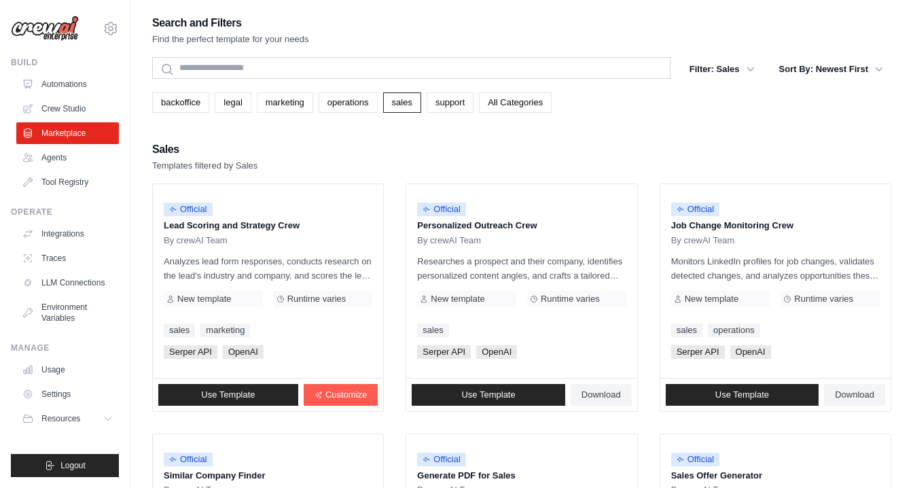
click at [287, 112] on link "marketing" at bounding box center [285, 102] width 56 height 20
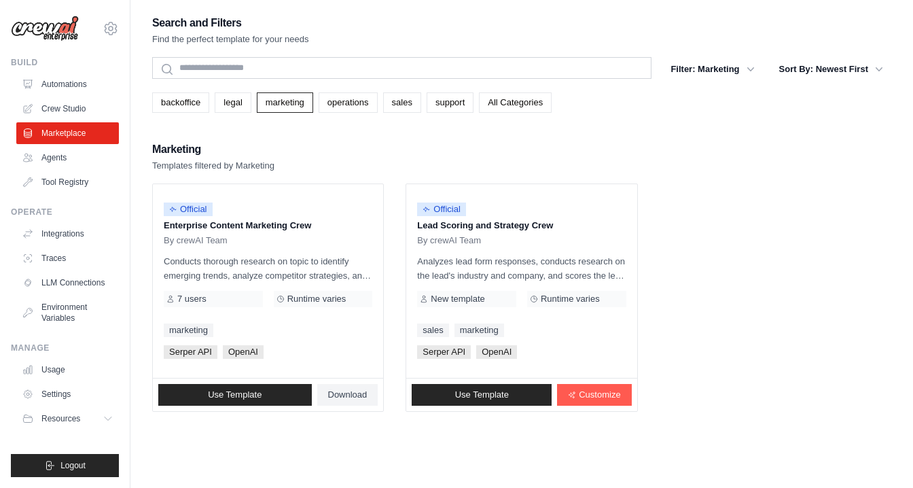
click at [349, 133] on div "Search and Filters Find the perfect template for your needs Search Filter: Mark…" at bounding box center [521, 213] width 739 height 398
click at [226, 95] on link "legal" at bounding box center [233, 102] width 36 height 20
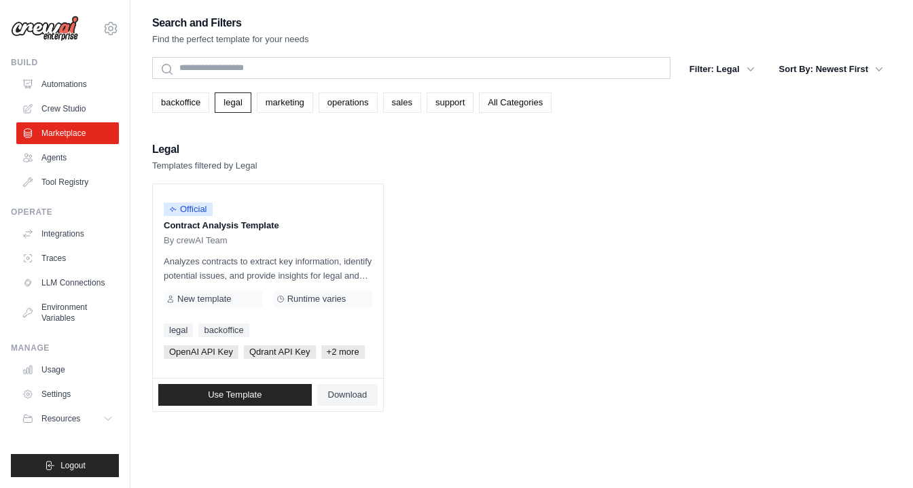
click at [419, 157] on div "Legal Templates filtered by Legal" at bounding box center [521, 156] width 739 height 33
click at [15, 184] on div "Build Automations Crew Studio Marketplace Agents" at bounding box center [65, 125] width 108 height 136
click at [35, 179] on link "Tool Registry" at bounding box center [69, 182] width 103 height 22
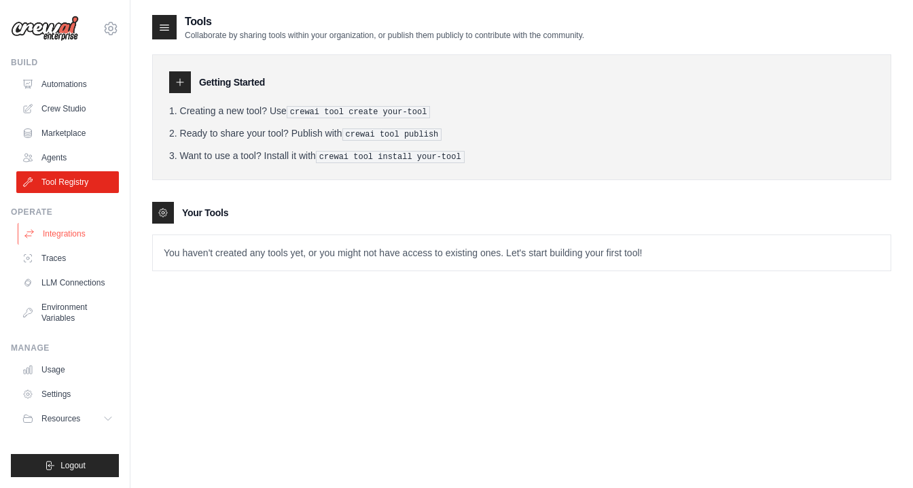
click at [40, 229] on link "Integrations" at bounding box center [69, 234] width 103 height 22
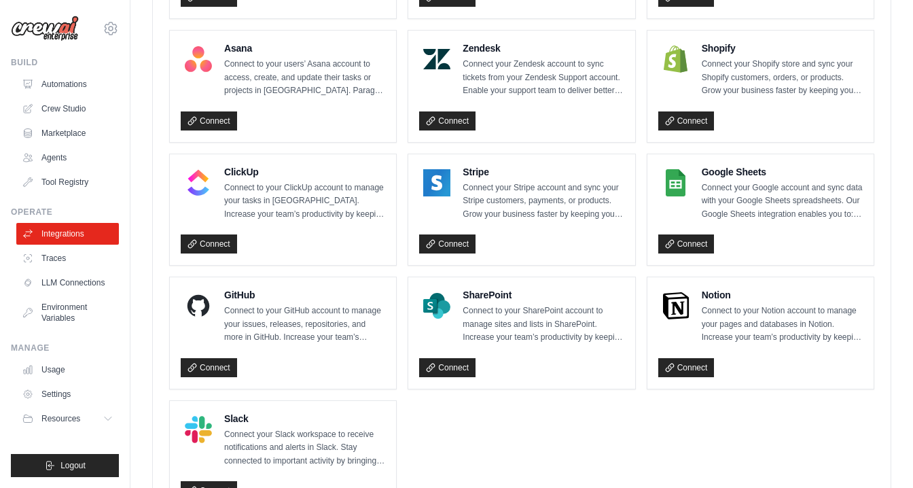
scroll to position [950, 0]
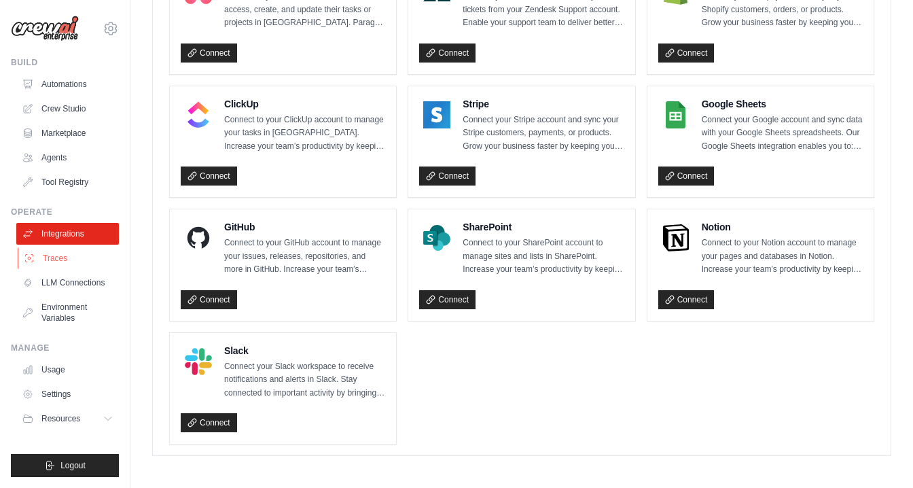
click at [48, 260] on link "Traces" at bounding box center [69, 258] width 103 height 22
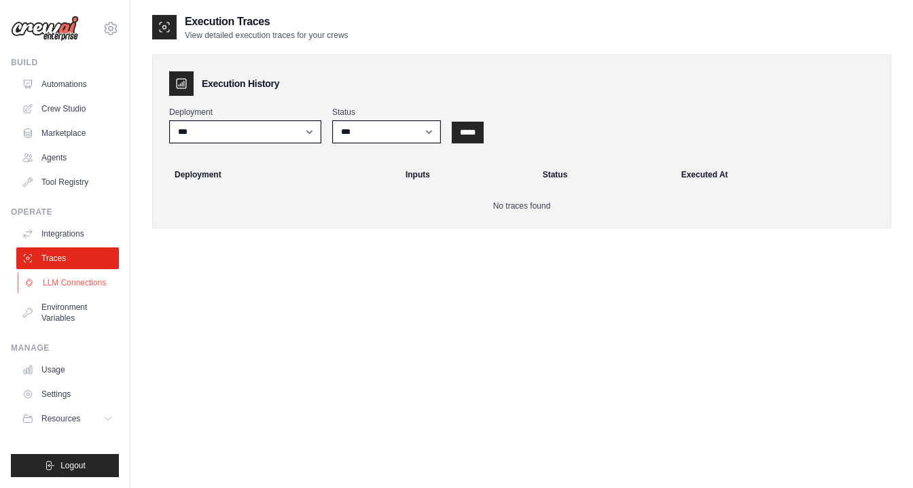
click at [62, 284] on link "LLM Connections" at bounding box center [69, 283] width 103 height 22
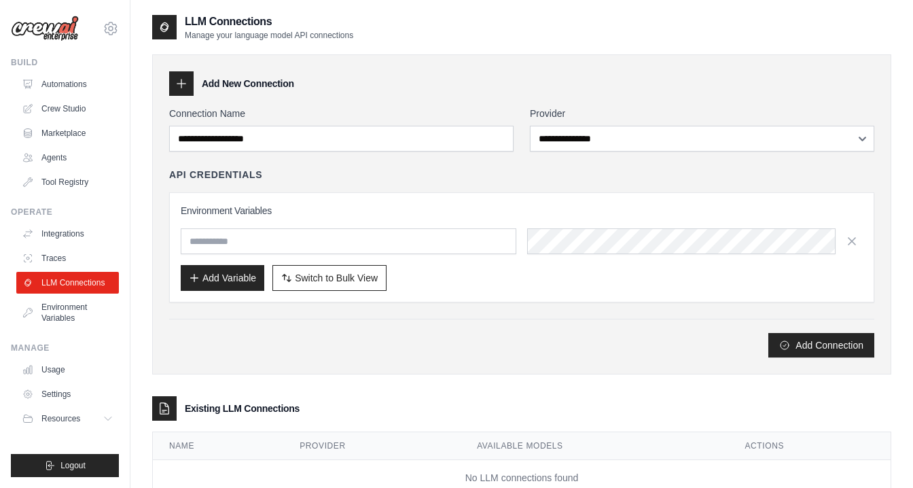
scroll to position [43, 0]
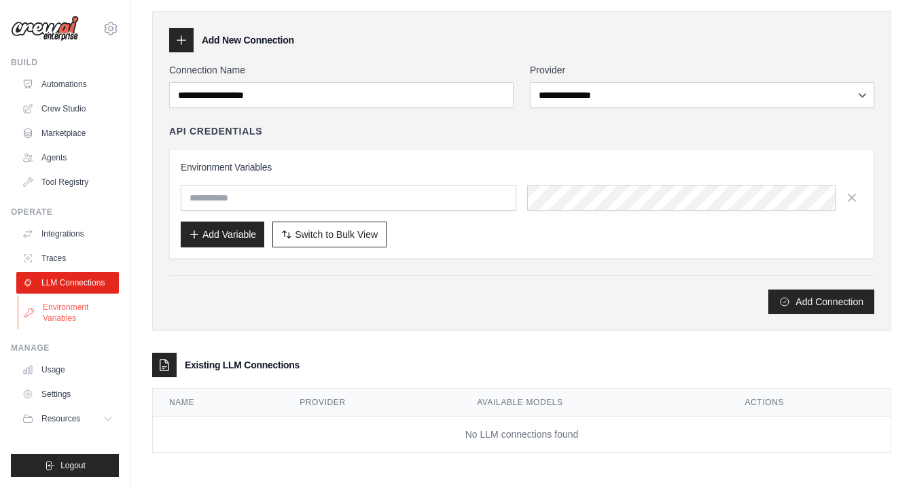
click at [57, 306] on link "Environment Variables" at bounding box center [69, 312] width 103 height 33
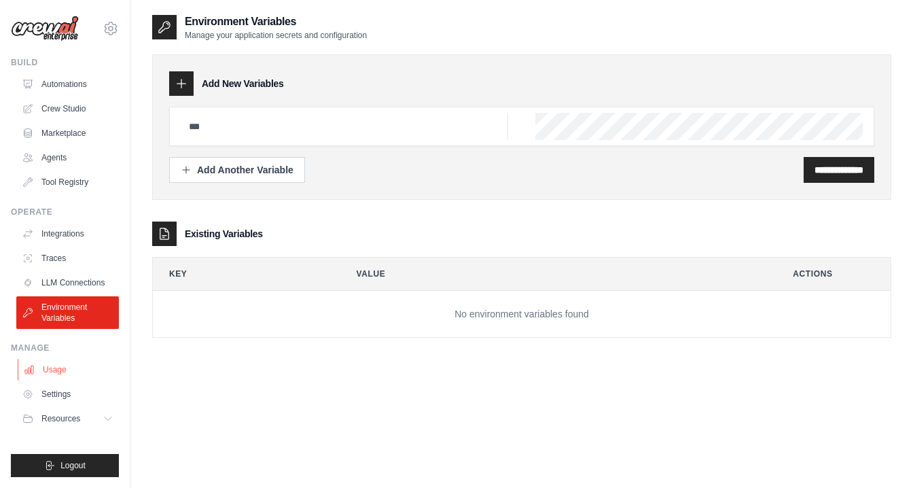
click at [56, 370] on link "Usage" at bounding box center [69, 370] width 103 height 22
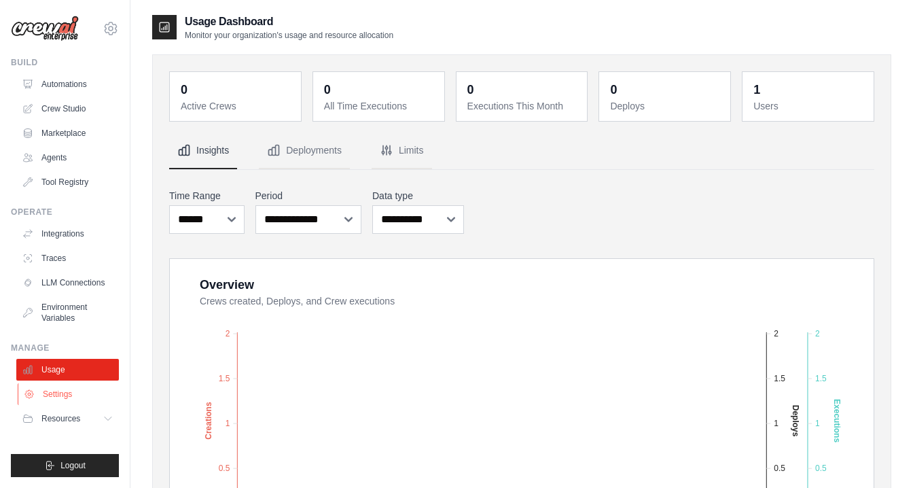
click at [53, 395] on link "Settings" at bounding box center [69, 394] width 103 height 22
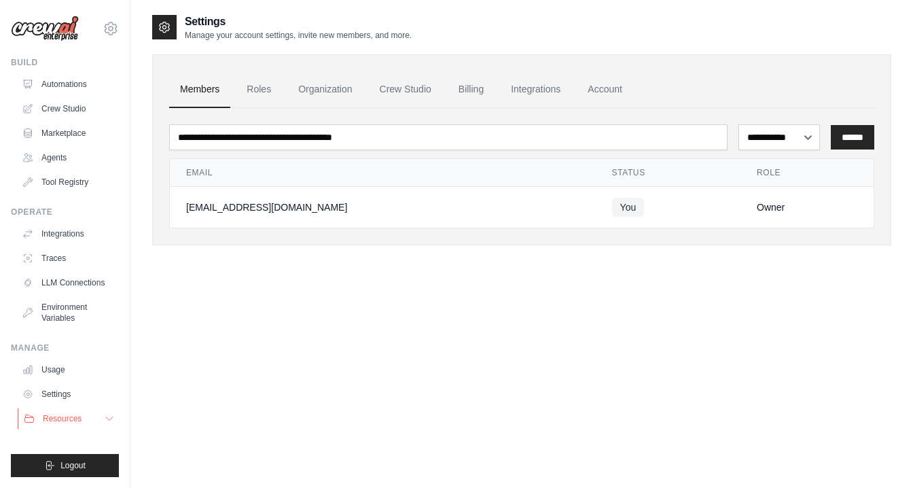
click at [59, 415] on span "Resources" at bounding box center [62, 418] width 39 height 11
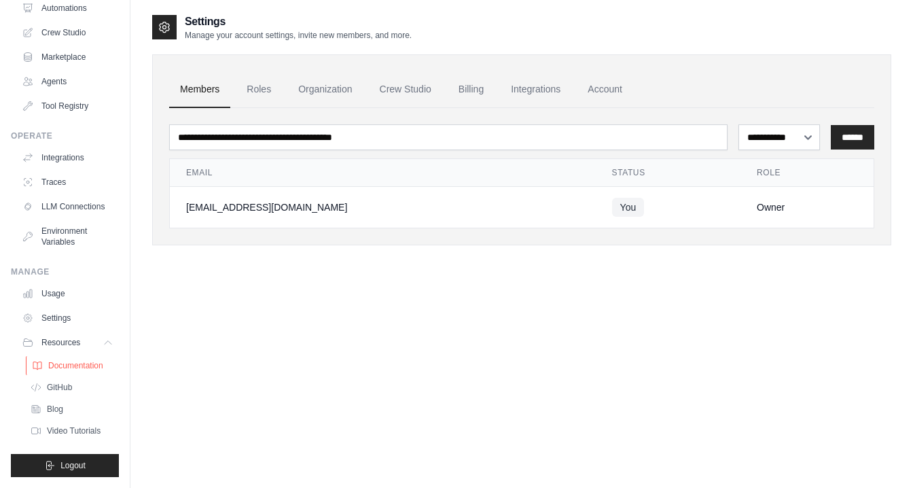
click at [67, 369] on span "Documentation" at bounding box center [75, 365] width 55 height 11
click at [61, 384] on span "GitHub" at bounding box center [60, 387] width 25 height 11
